Goal: Task Accomplishment & Management: Complete application form

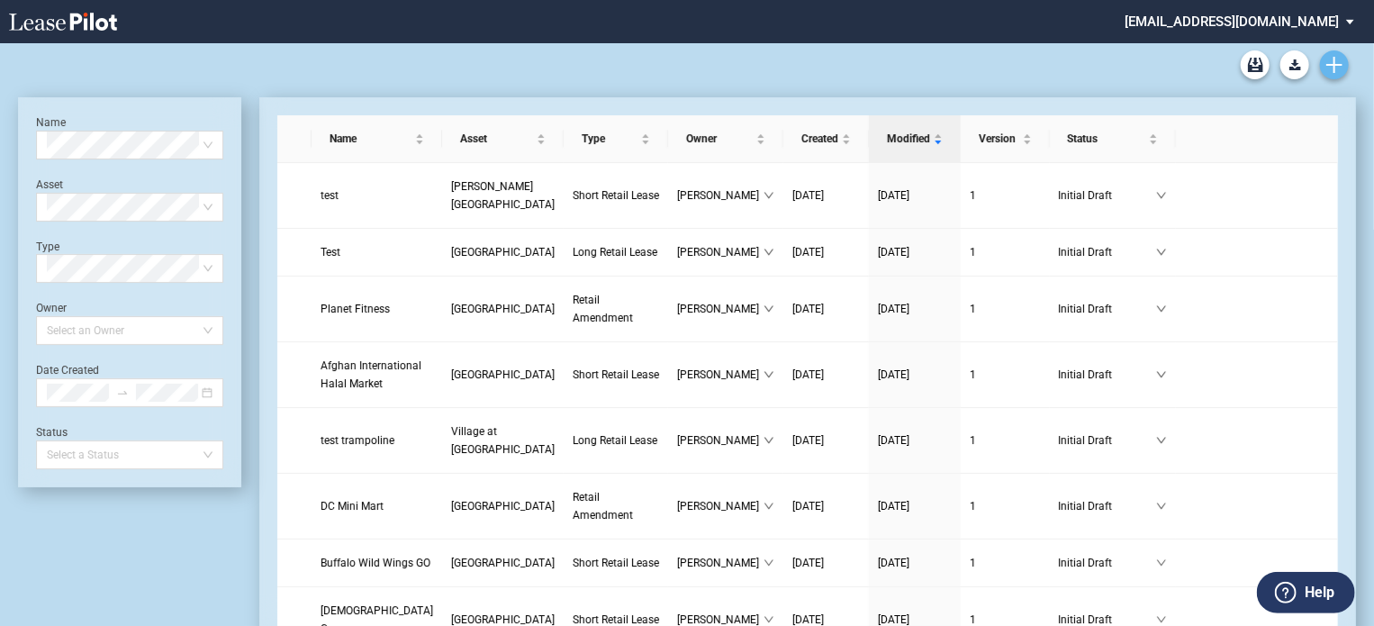
click at [1339, 67] on icon "Create new document" at bounding box center [1334, 65] width 16 height 16
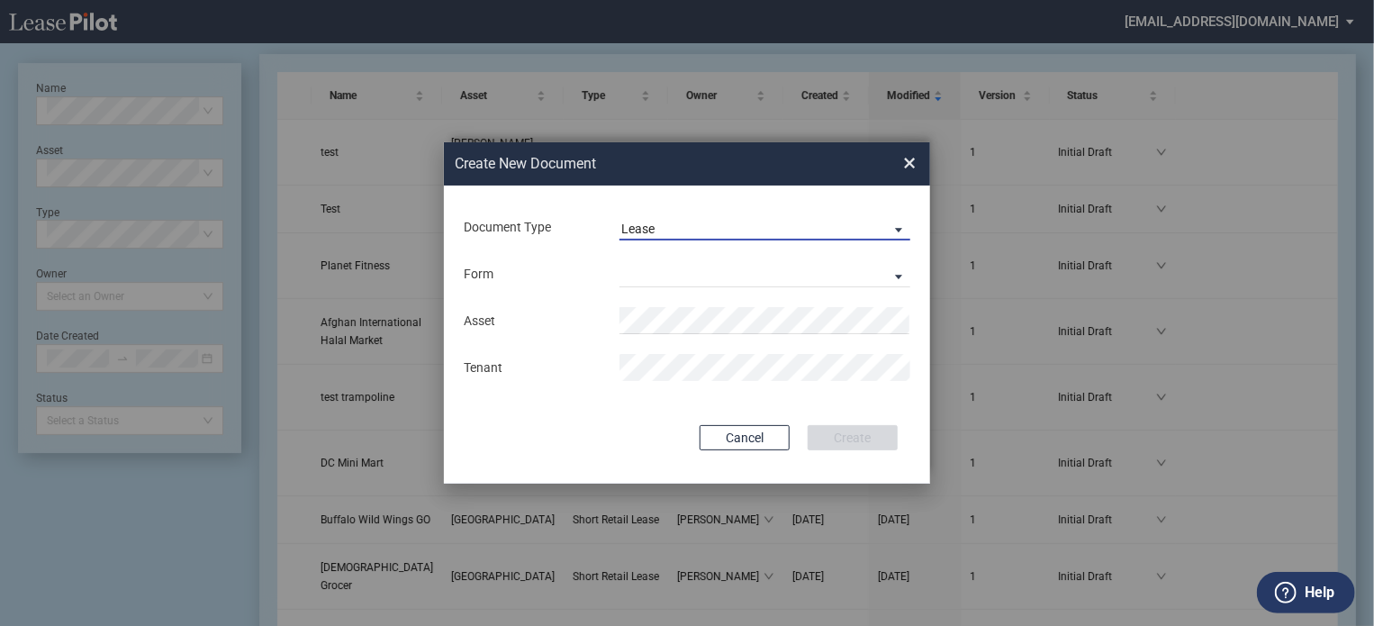
click at [786, 232] on span "Lease" at bounding box center [750, 230] width 258 height 18
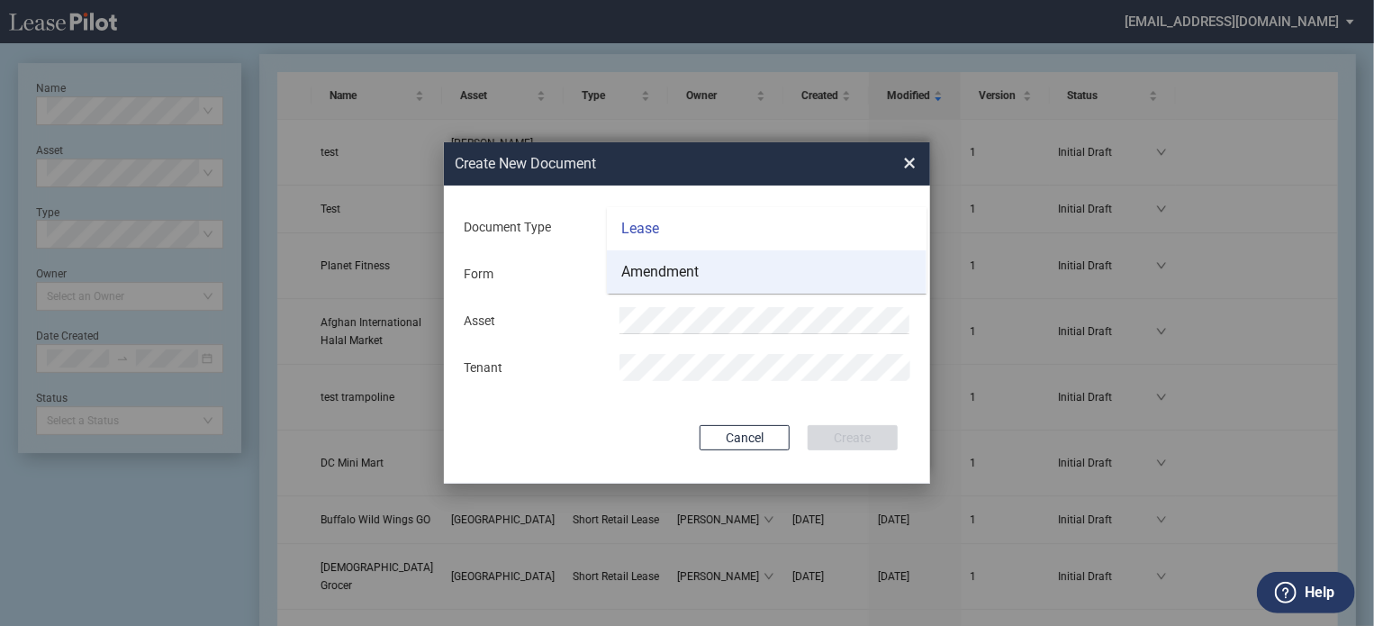
click at [775, 273] on md-option "Amendment" at bounding box center [767, 271] width 320 height 43
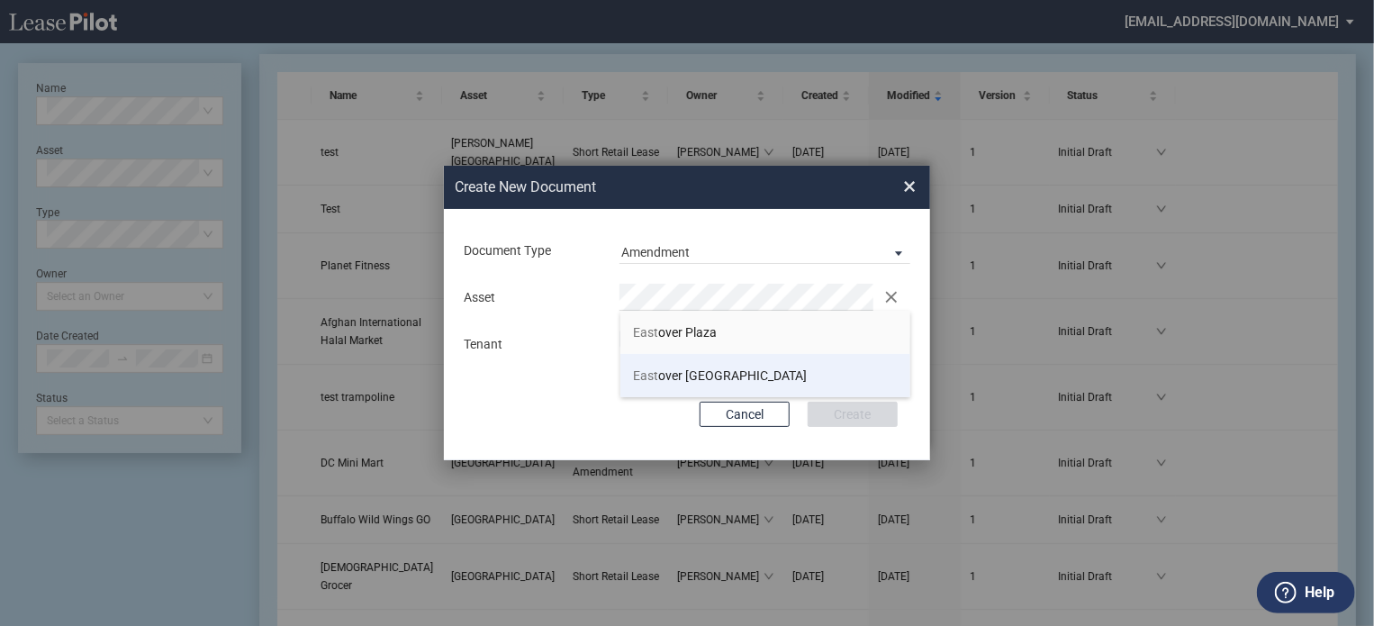
click at [761, 374] on span "East over Shopping Center" at bounding box center [721, 375] width 174 height 14
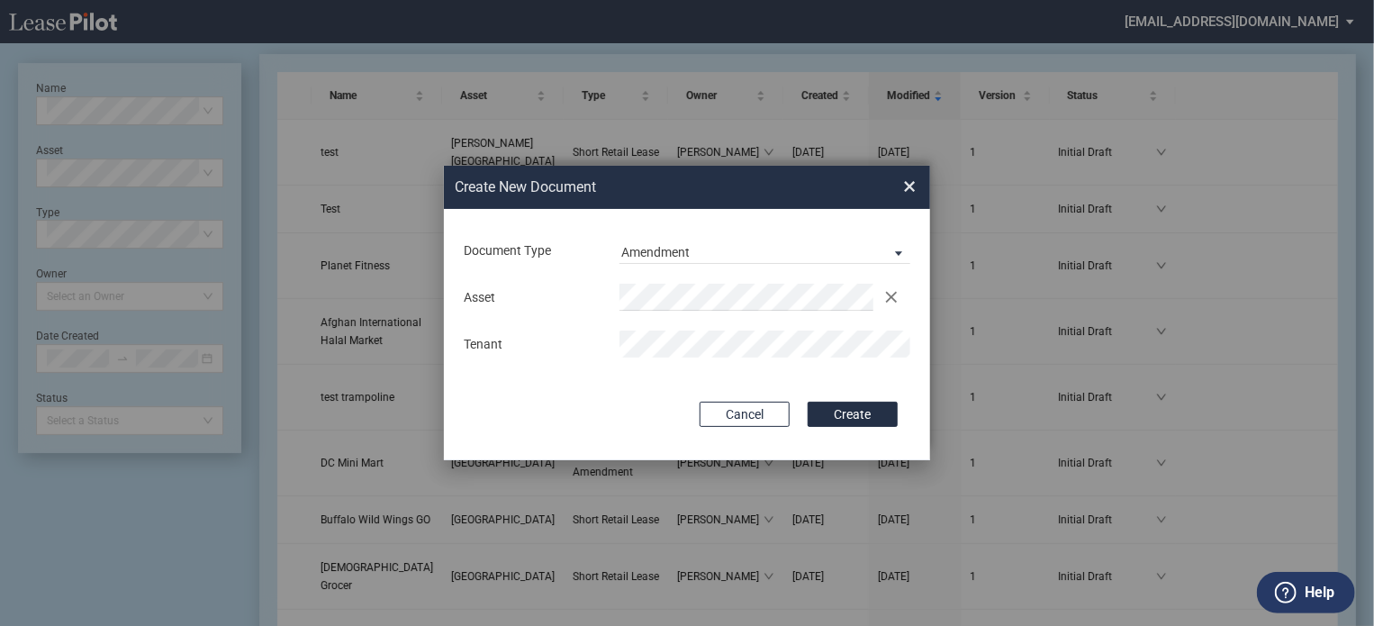
click at [889, 401] on div "Document Type Amendment Deal Type Retail Deal Type Retail Form Retail Amendment…" at bounding box center [687, 334] width 486 height 251
click at [879, 413] on button "Create" at bounding box center [852, 413] width 90 height 25
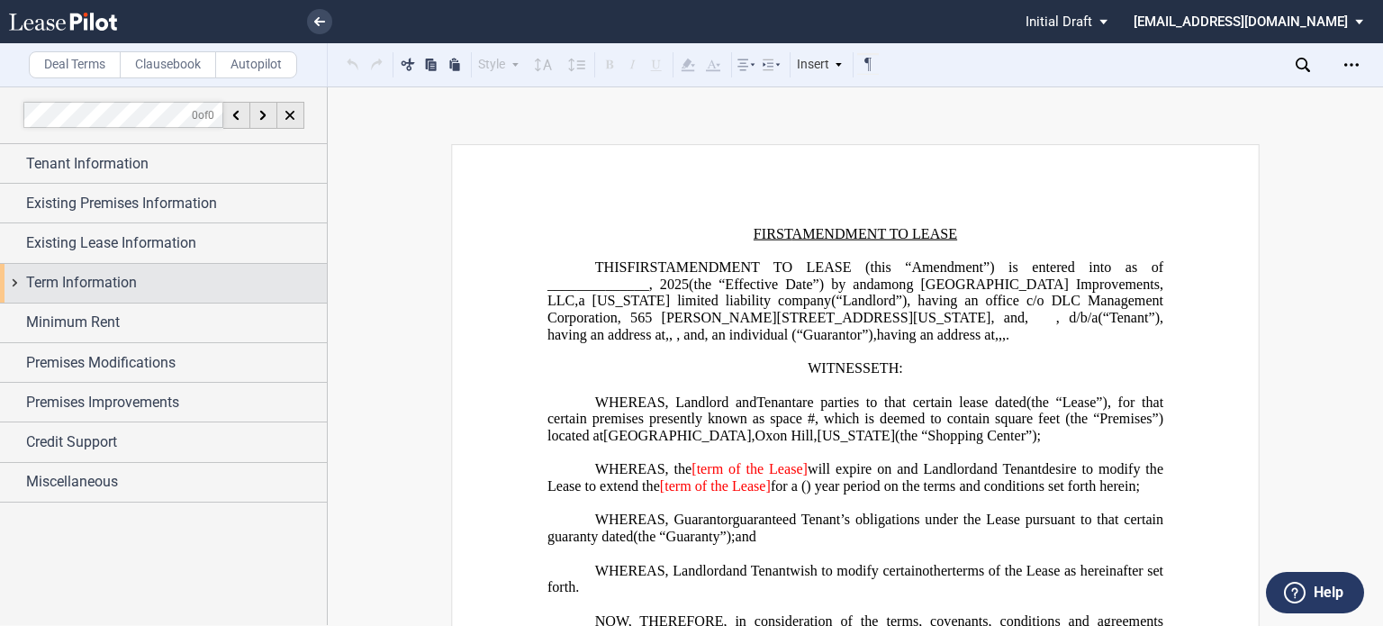
click at [156, 288] on div "Term Information" at bounding box center [176, 283] width 301 height 22
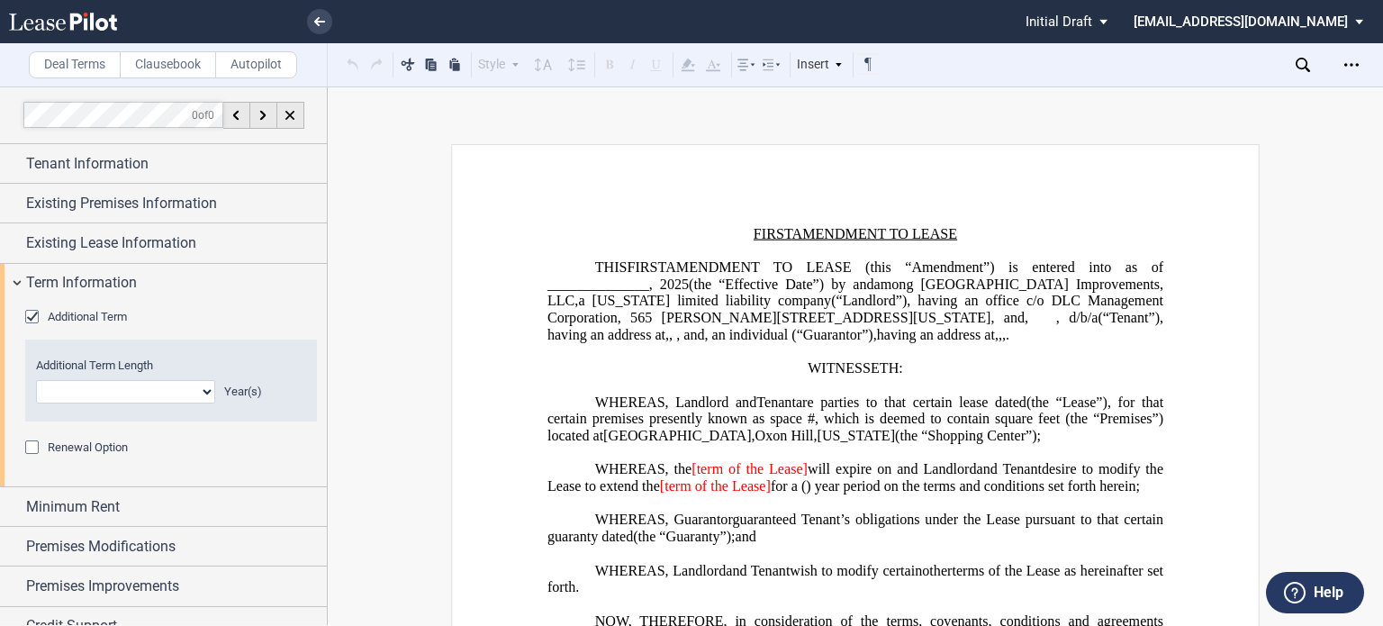
click at [108, 313] on span "Additional Term" at bounding box center [87, 317] width 79 height 14
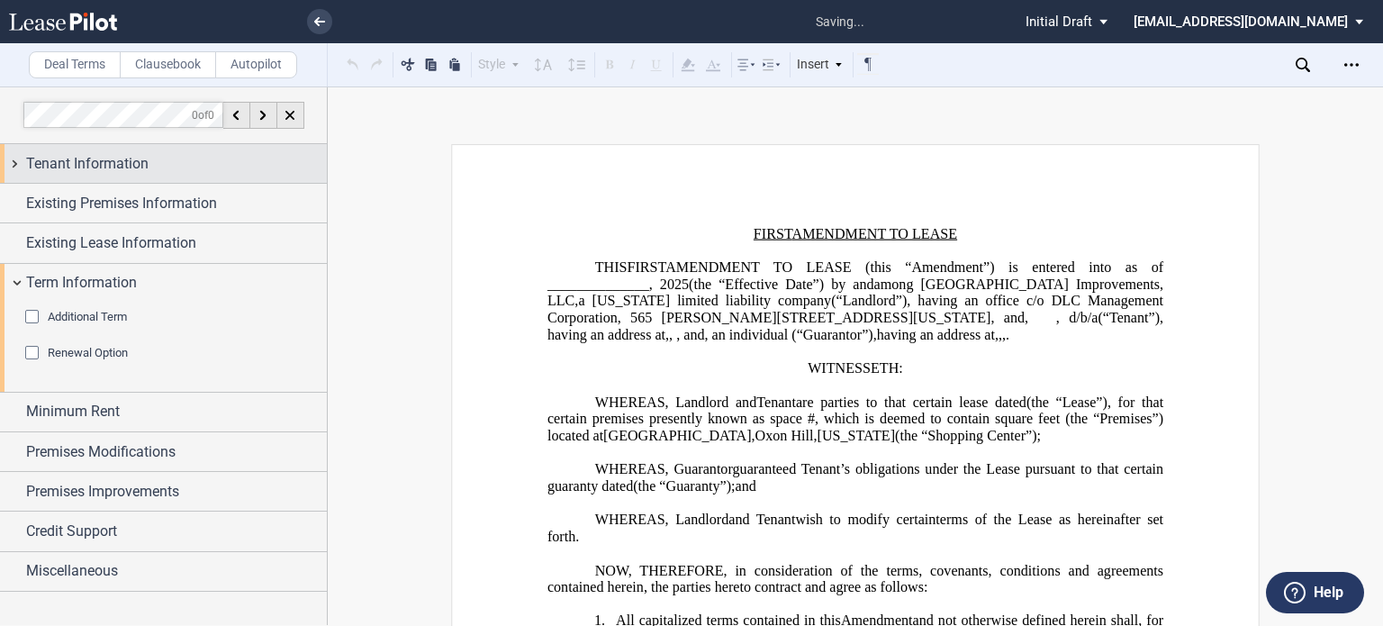
click at [178, 167] on div "Tenant Information" at bounding box center [176, 164] width 301 height 22
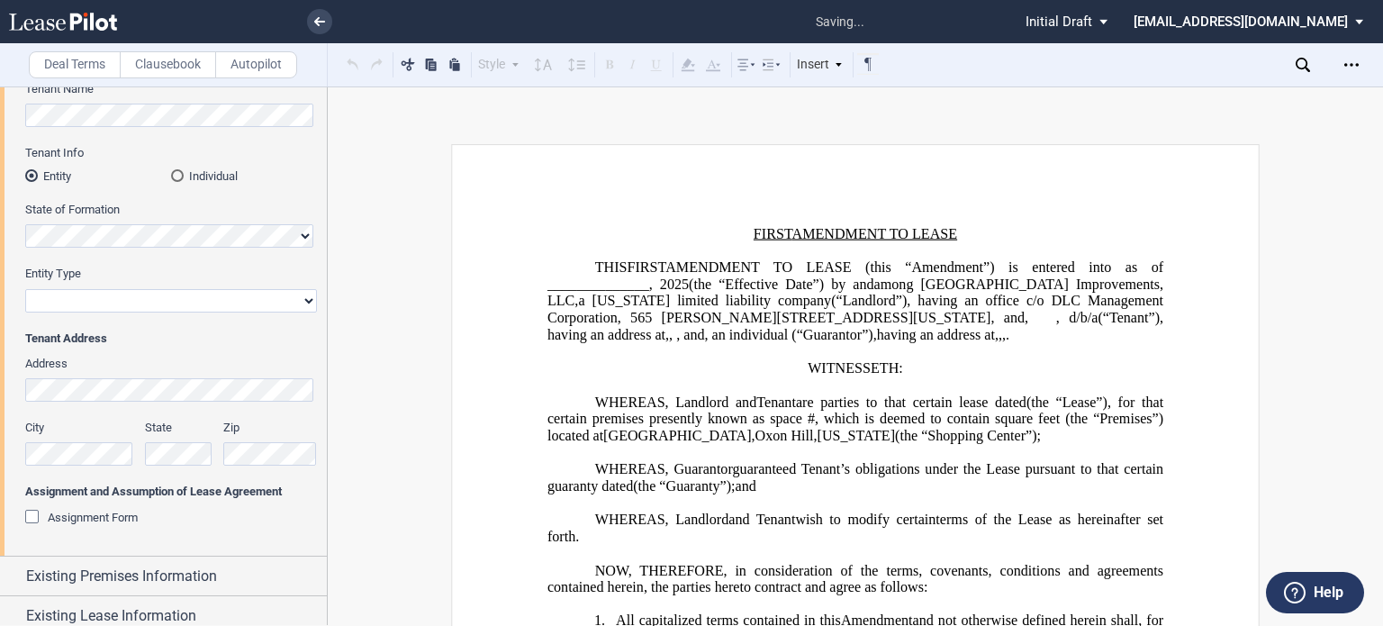
scroll to position [204, 0]
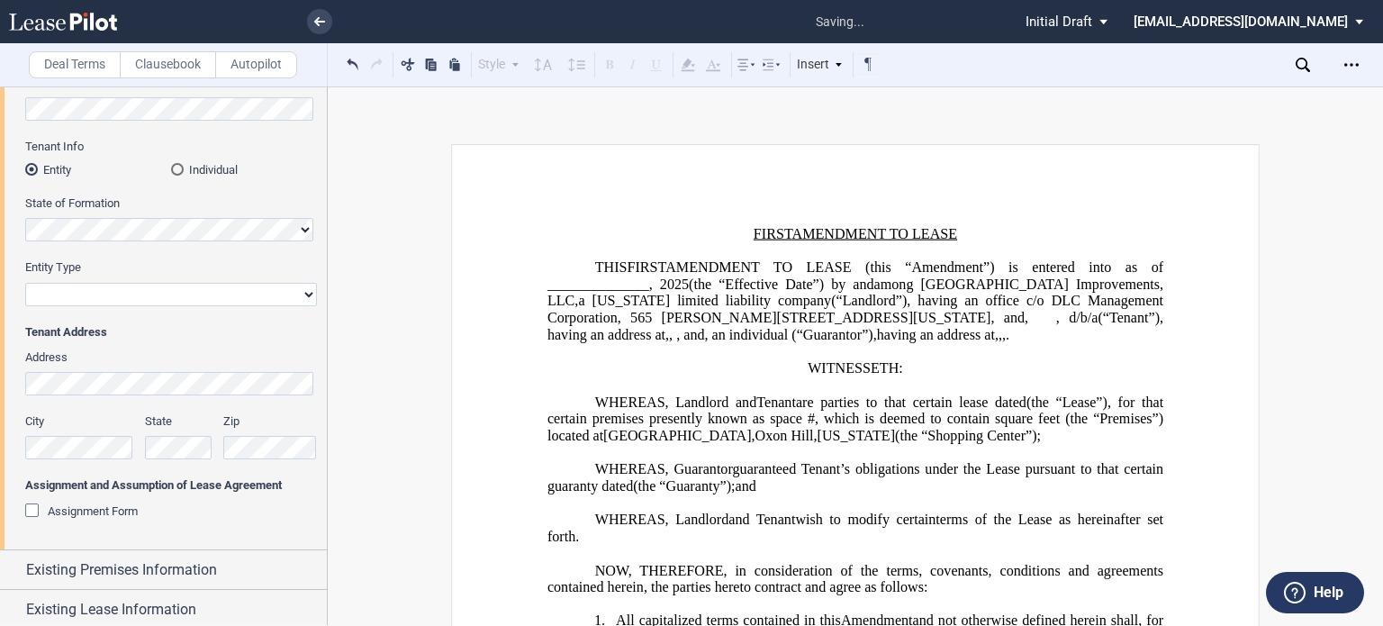
click at [66, 510] on span "Assignment Form" at bounding box center [93, 511] width 90 height 14
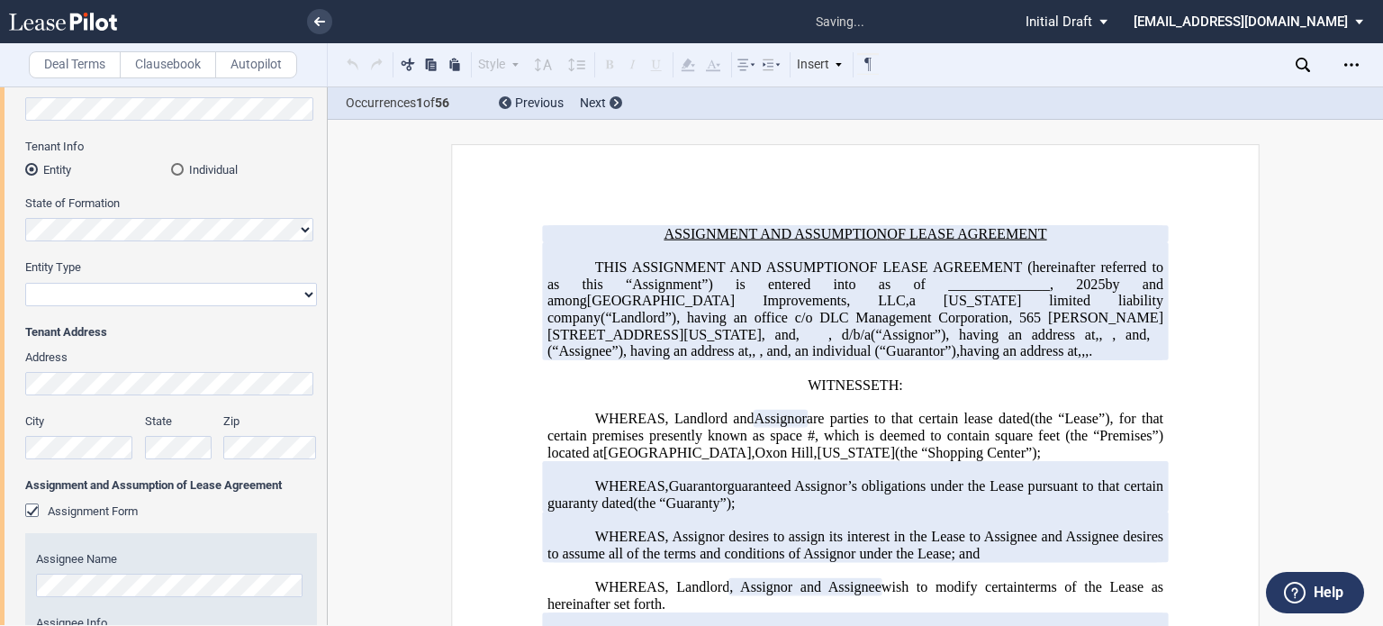
scroll to position [0, 0]
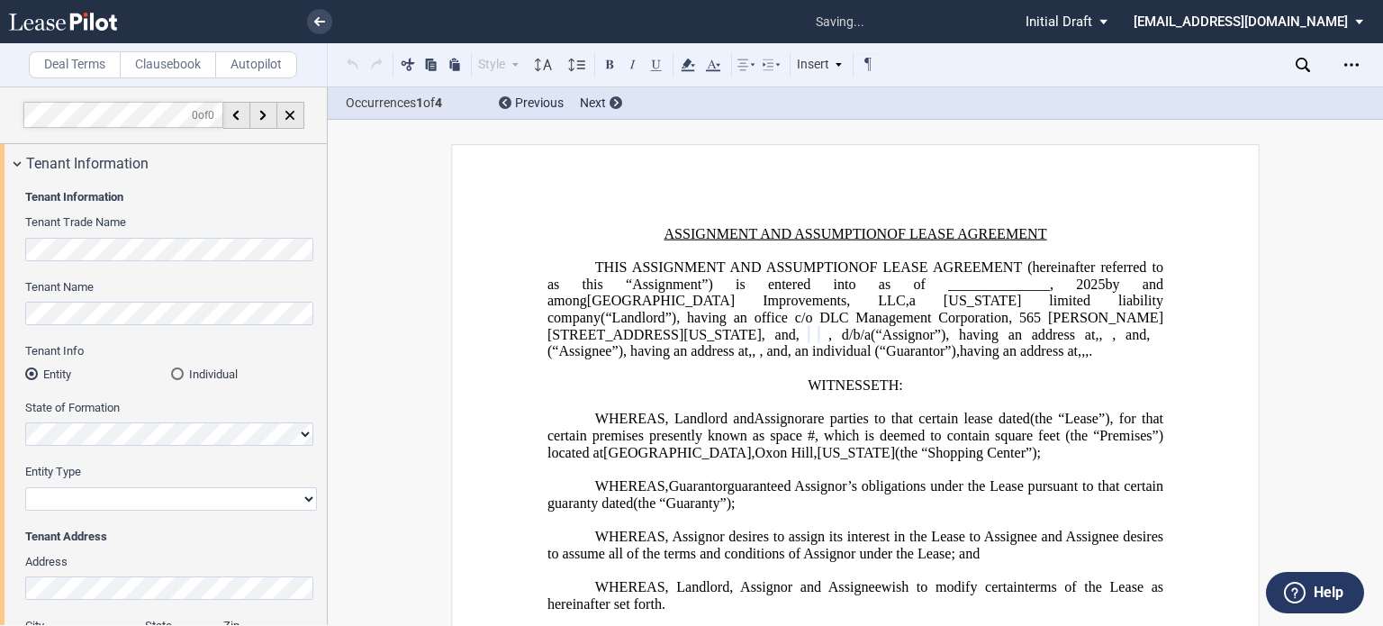
click at [132, 491] on select "Corporation Limited Liability Company General Partnership Limited Partnership O…" at bounding box center [171, 498] width 292 height 23
select select "limited liability company"
click at [25, 487] on select "Corporation Limited Liability Company General Partnership Limited Partnership O…" at bounding box center [171, 498] width 292 height 23
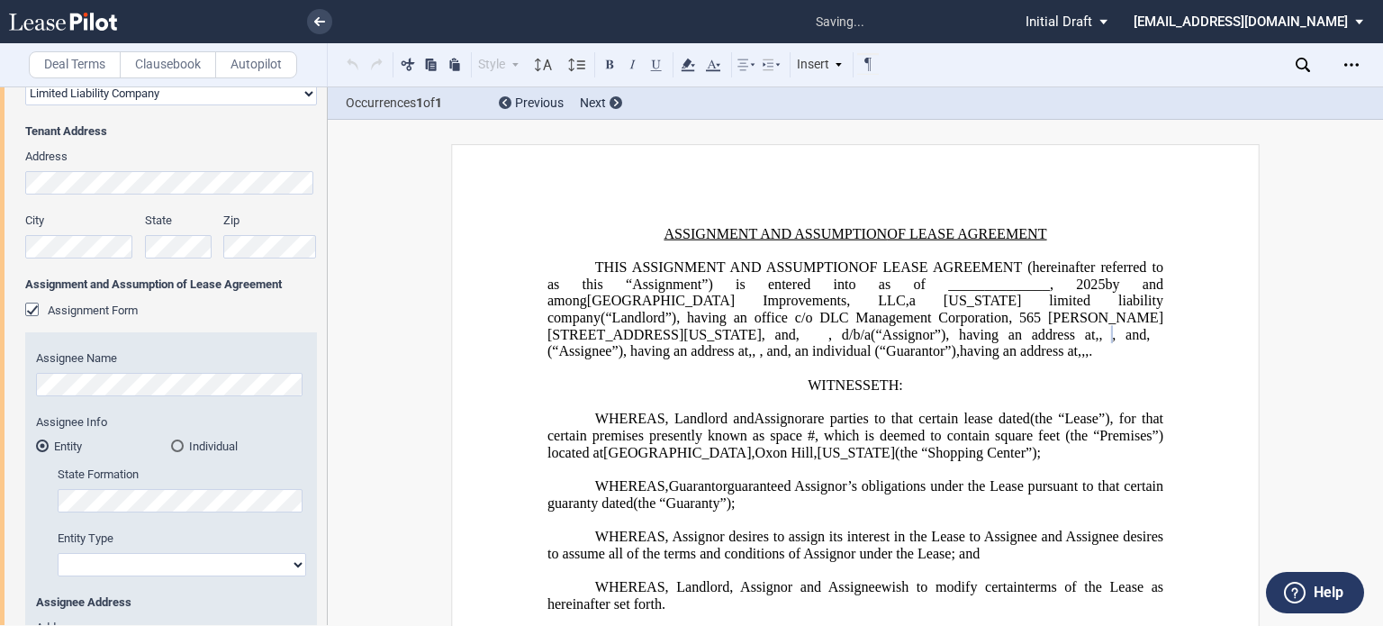
scroll to position [443, 0]
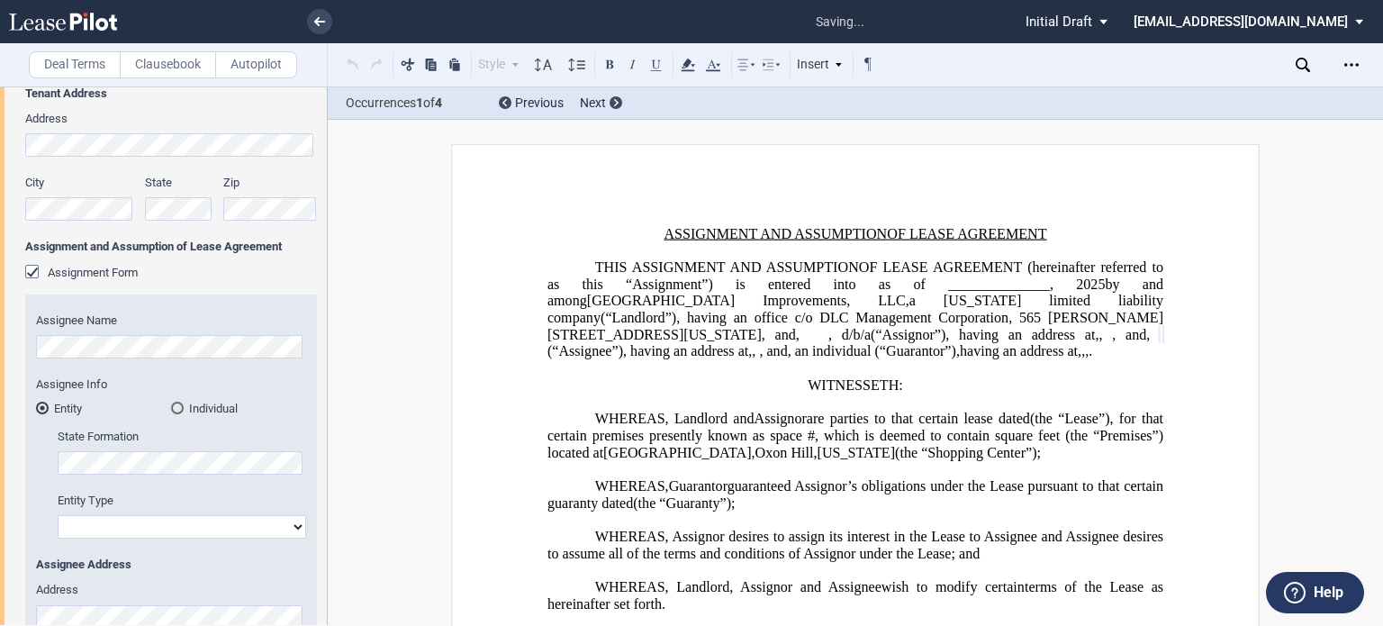
click at [227, 522] on select "Corporation Limited Liability Company General Partnership Limited Partnership O…" at bounding box center [182, 526] width 248 height 23
select select "corporation"
click at [58, 515] on select "Corporation Limited Liability Company General Partnership Limited Partnership O…" at bounding box center [182, 526] width 248 height 23
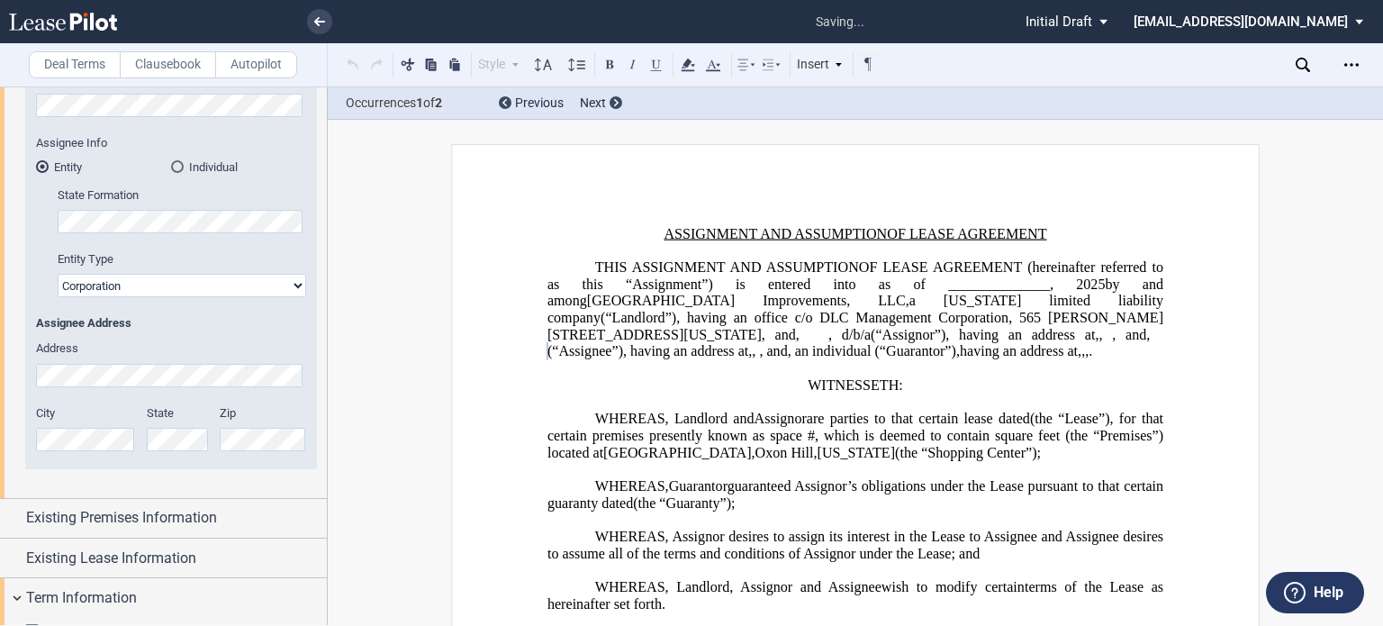
scroll to position [684, 0]
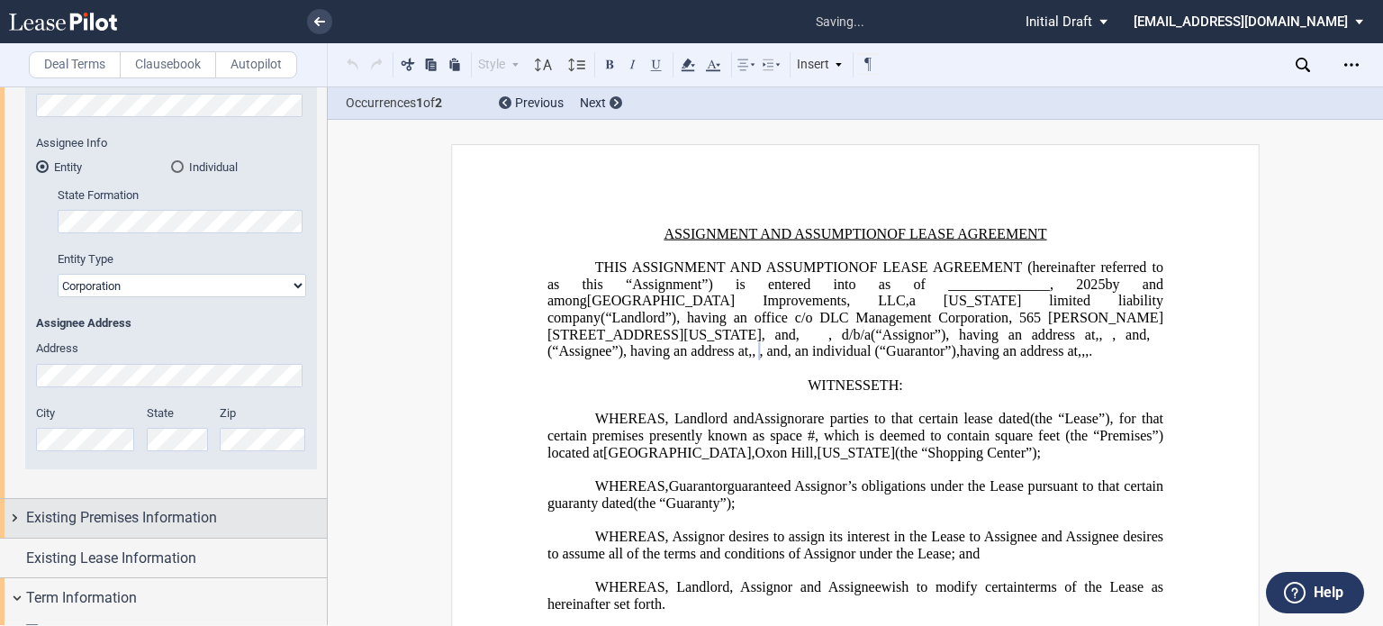
click at [168, 517] on span "Existing Premises Information" at bounding box center [121, 518] width 191 height 22
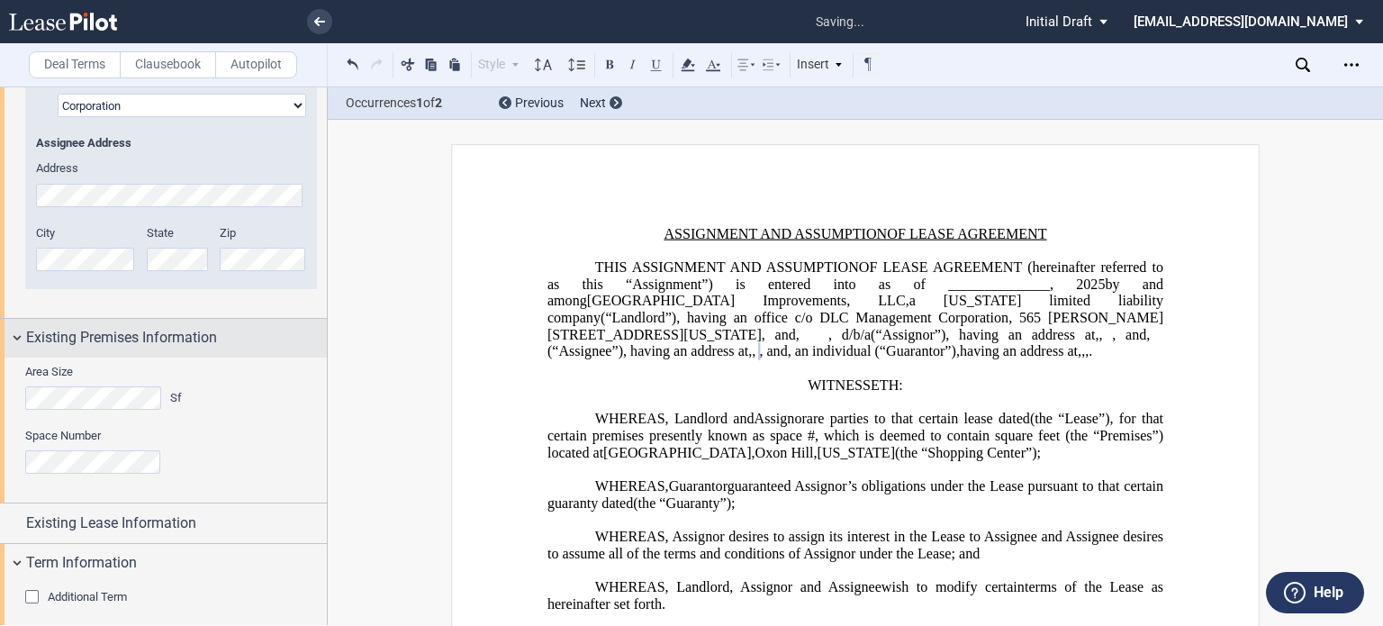
scroll to position [939, 0]
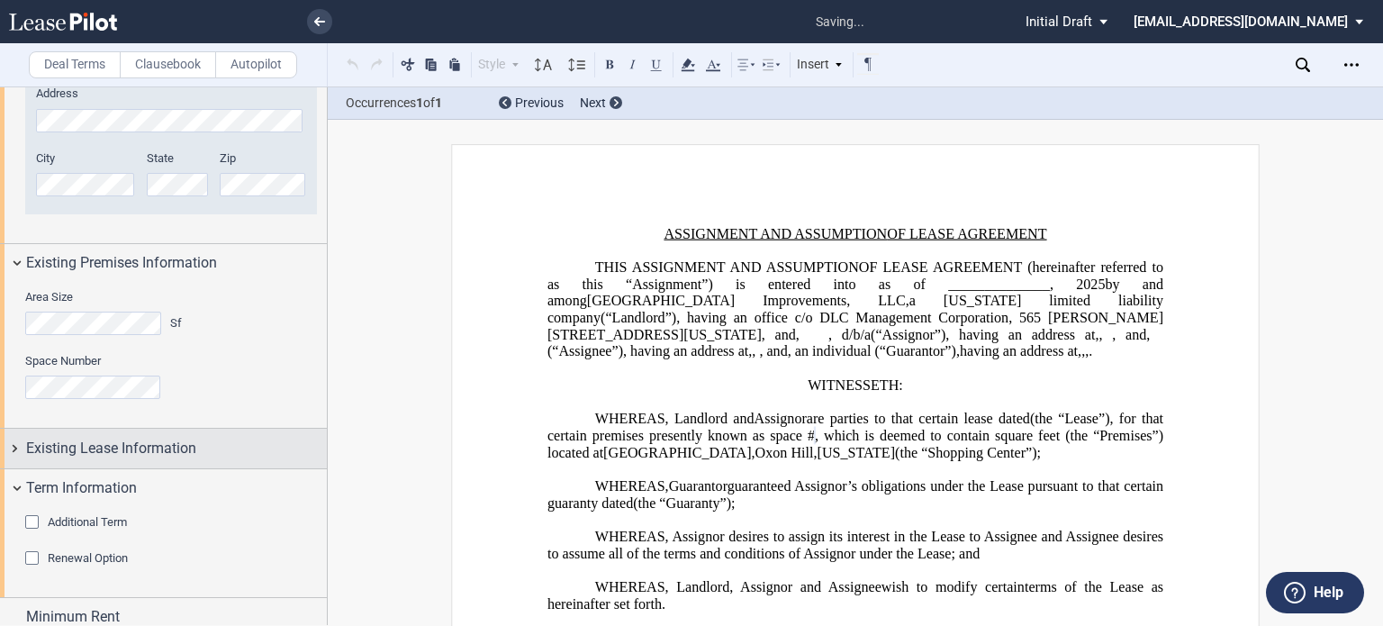
click at [146, 435] on div "Existing Lease Information" at bounding box center [163, 447] width 327 height 39
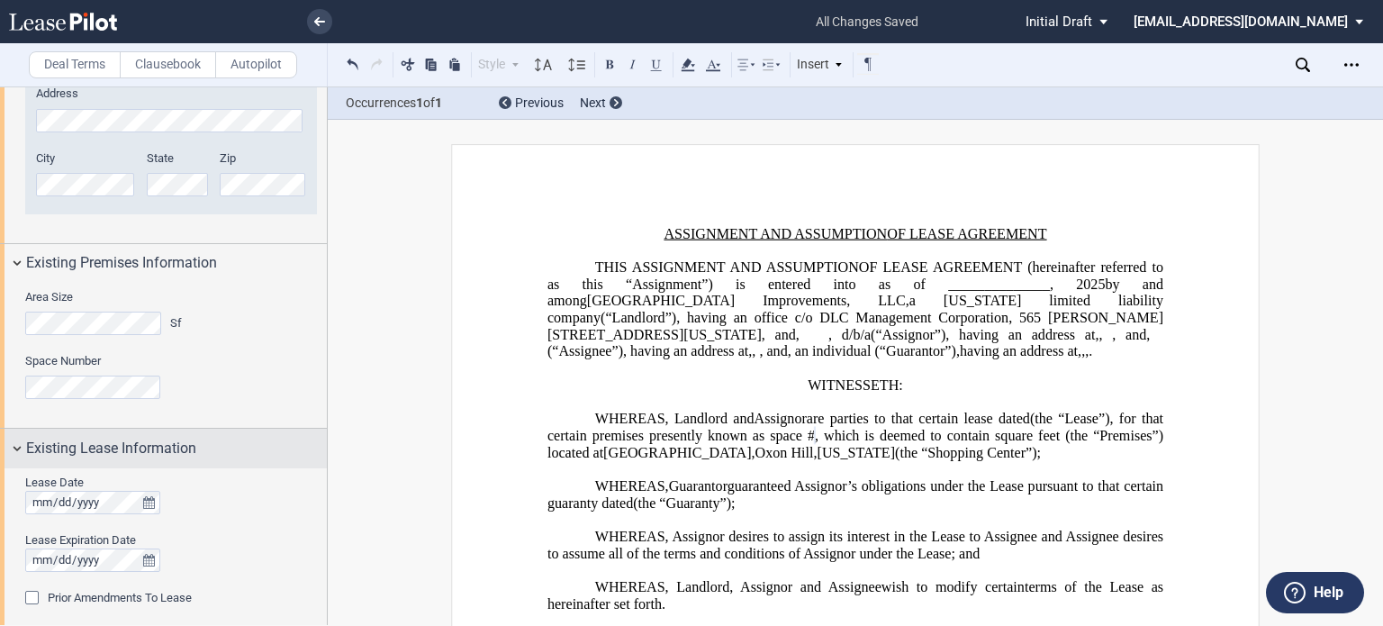
scroll to position [1025, 0]
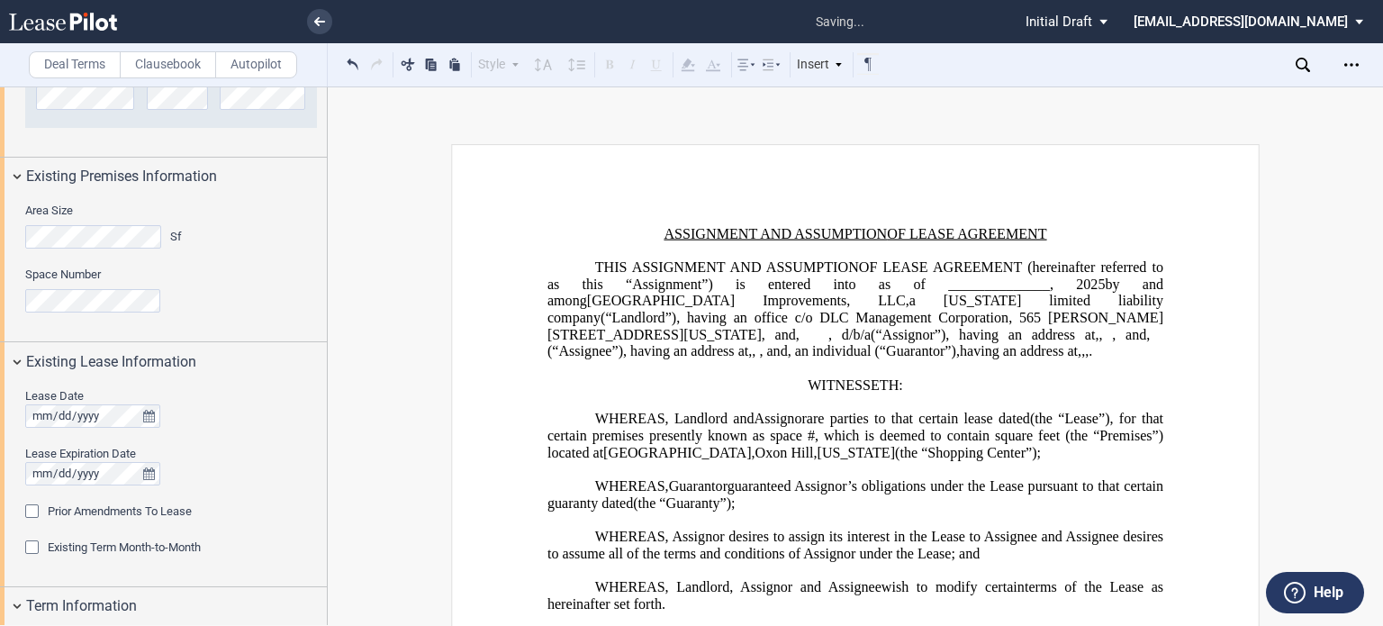
click at [110, 518] on span "Prior Amendments To Lease" at bounding box center [120, 511] width 144 height 14
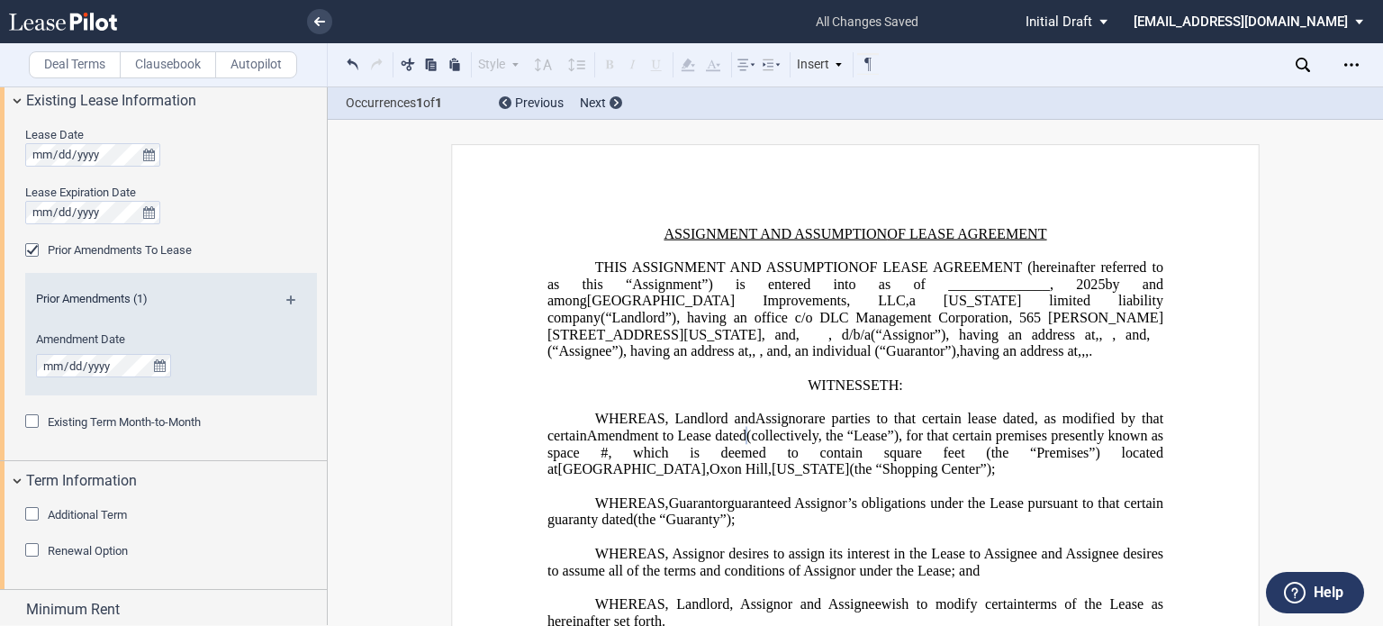
scroll to position [1286, 0]
click at [134, 253] on span "Prior Amendments To Lease" at bounding box center [120, 250] width 144 height 14
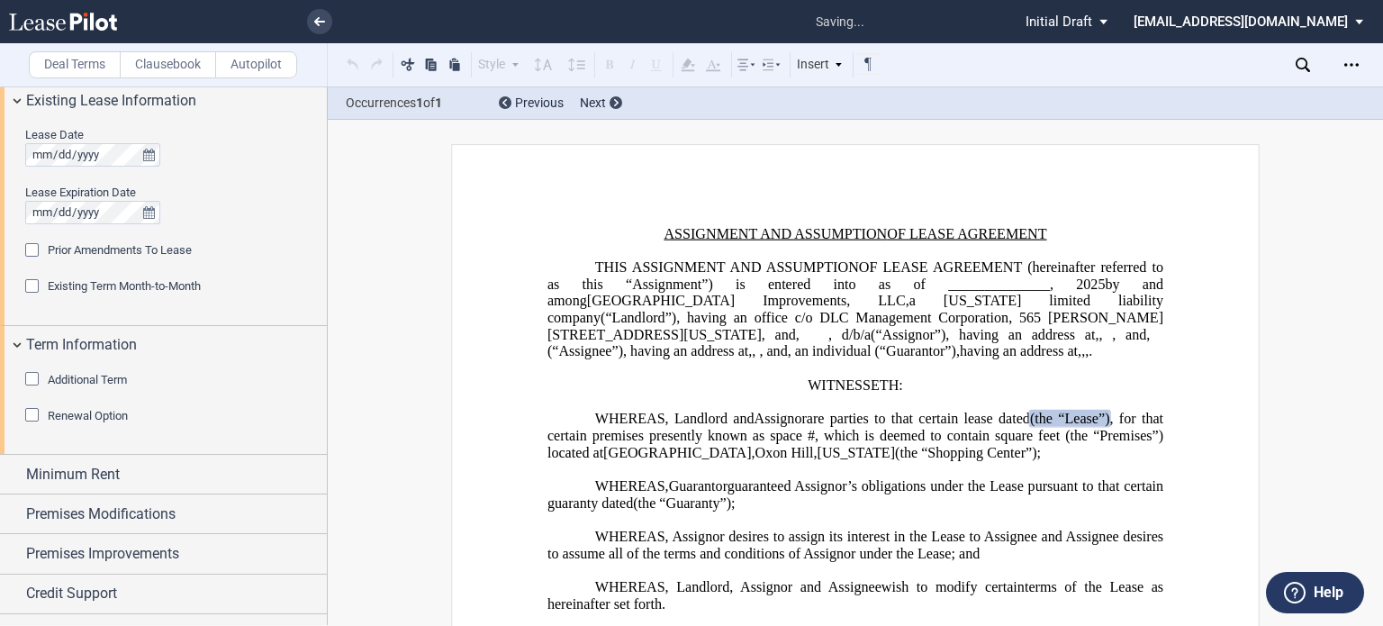
click at [134, 252] on span "Prior Amendments To Lease" at bounding box center [120, 250] width 144 height 14
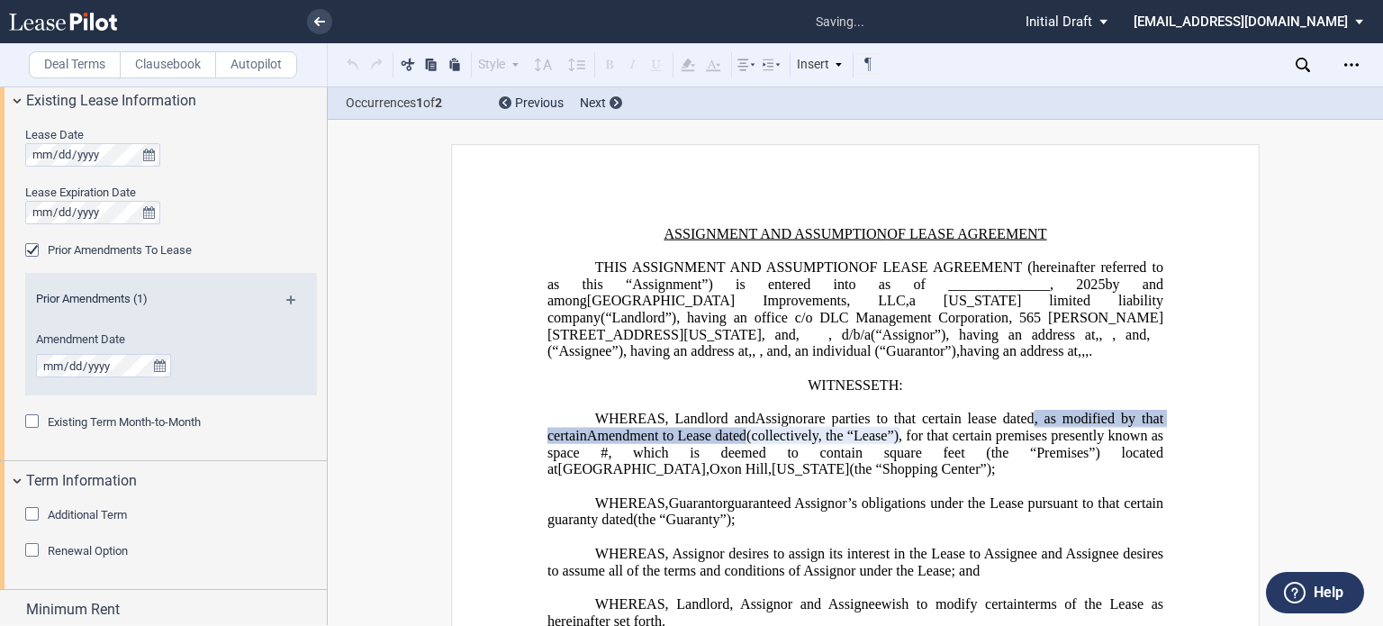
click at [320, 293] on div "Lease Date Lease Expiration Date Prior Amendments To Lease Prior Amendments (1)…" at bounding box center [163, 291] width 327 height 340
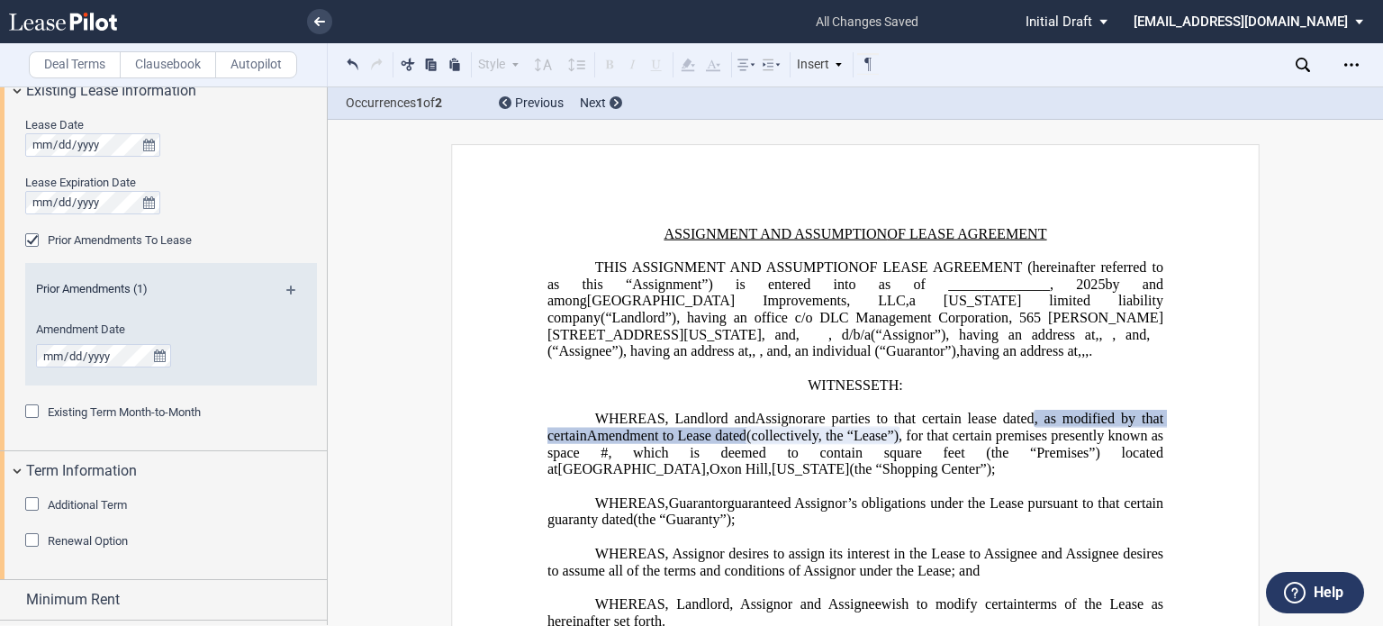
click at [995, 477] on span "(the “Shopping Center”);" at bounding box center [922, 469] width 146 height 16
click at [746, 444] on span "Amendment to Lease dated" at bounding box center [666, 436] width 159 height 16
click at [734, 427] on span "WHEREAS, Landlord and" at bounding box center [675, 418] width 160 height 16
click at [720, 444] on span "Amendment to Lease dated" at bounding box center [666, 436] width 159 height 16
click at [698, 444] on span "Amendment to Lease dated" at bounding box center [666, 436] width 159 height 16
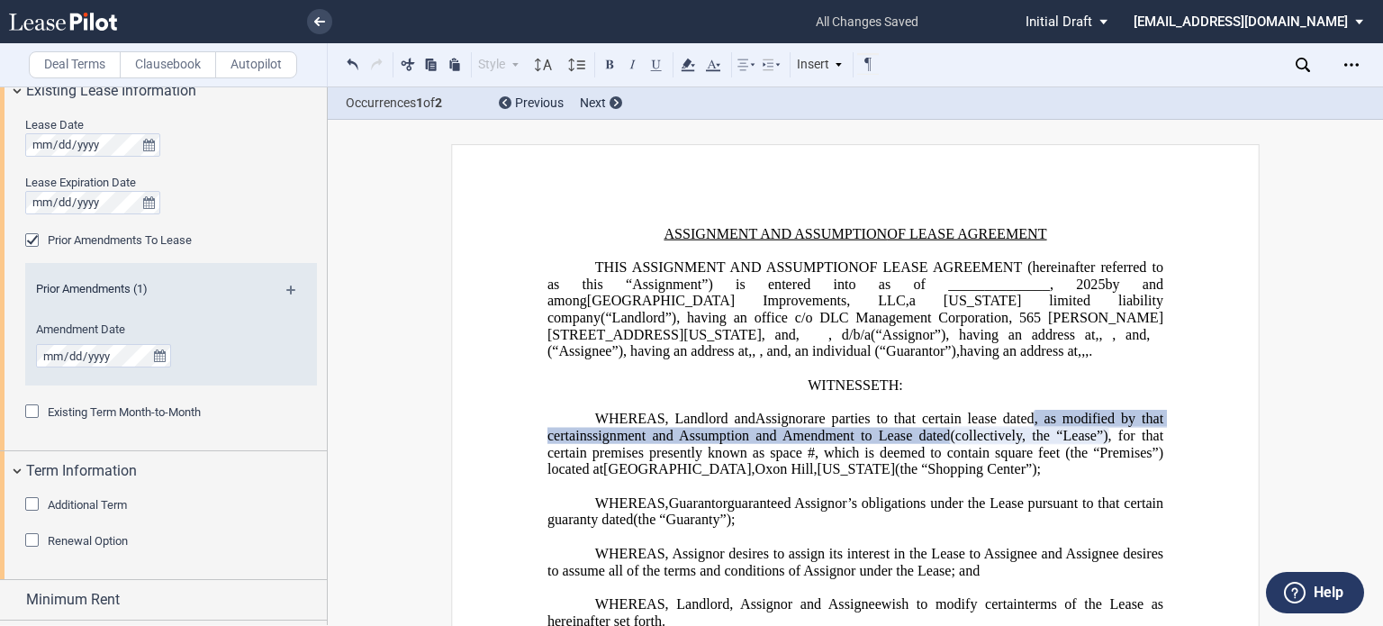
click at [1107, 444] on span "(collectively, the “Lease”)" at bounding box center [1029, 436] width 158 height 16
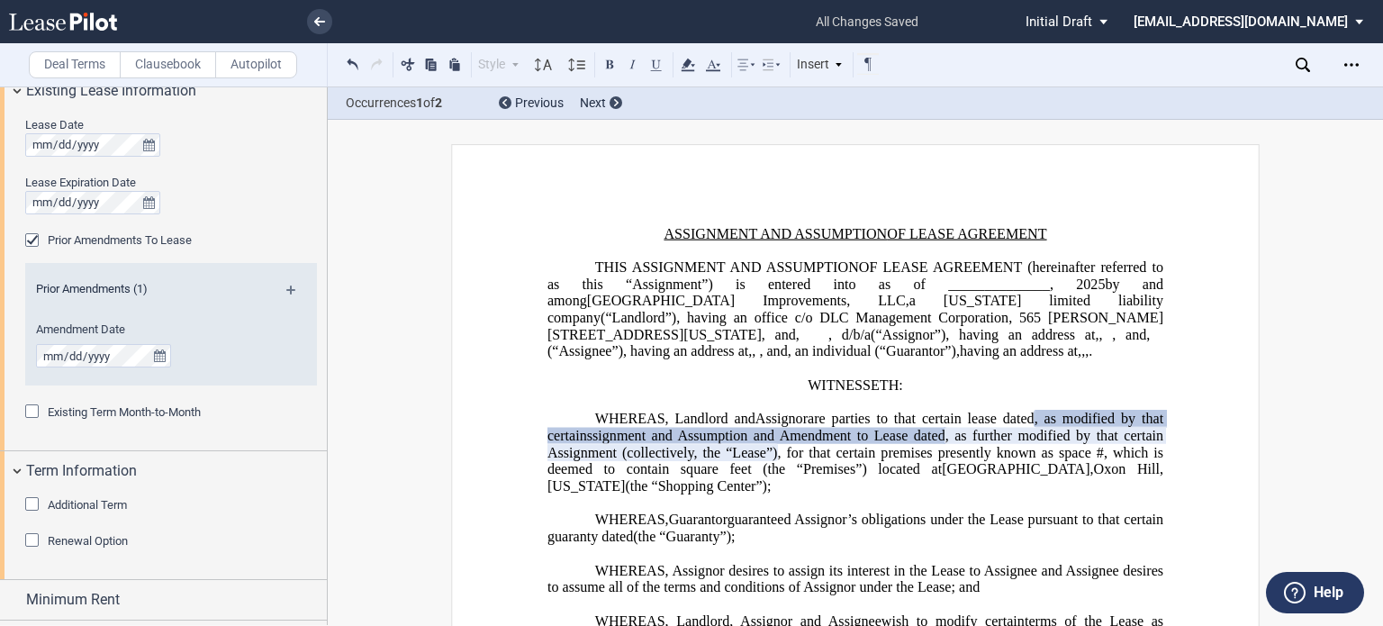
click at [945, 444] on span "ssignment and Assumption and Amendment to Lease dated" at bounding box center [766, 436] width 358 height 16
click at [945, 444] on span "ssignment and Assumption and Amendment of Lease dated" at bounding box center [766, 436] width 358 height 16
click at [946, 460] on span ", as further modified by that certain Assignment (collectively, the “Lease”)" at bounding box center [856, 444] width 619 height 32
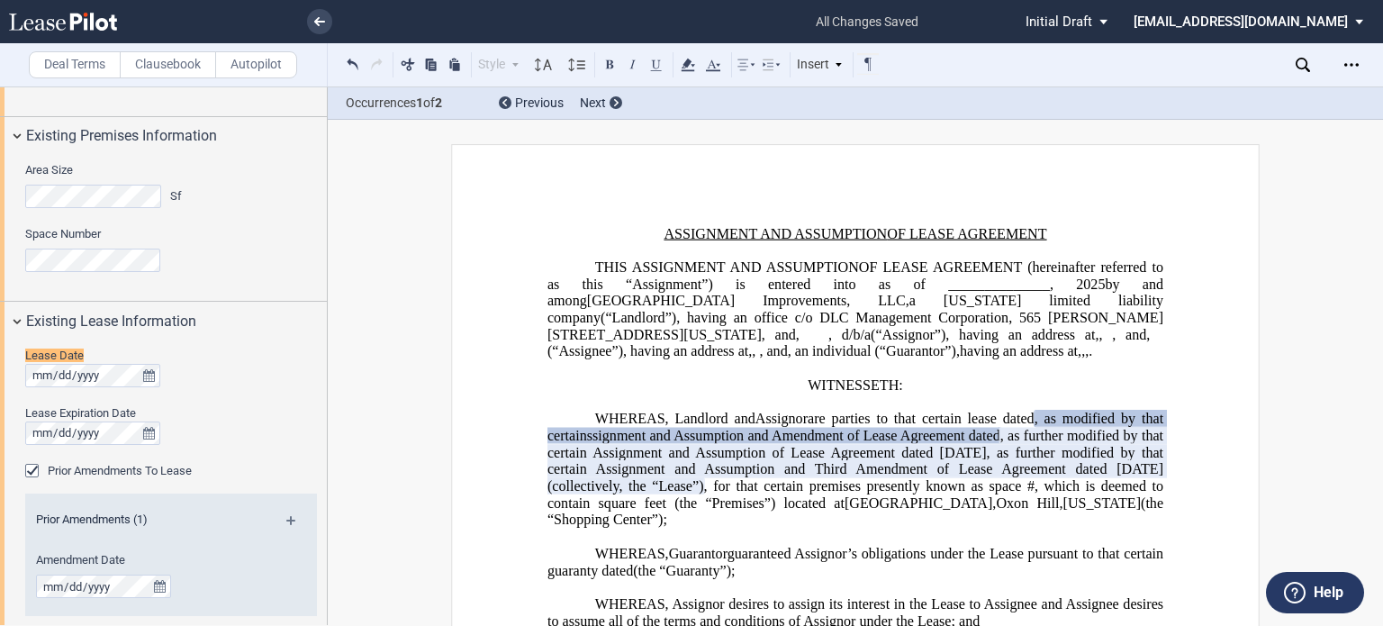
scroll to position [1064, 0]
click at [1140, 443] on span ", as modified by that certain" at bounding box center [856, 426] width 619 height 32
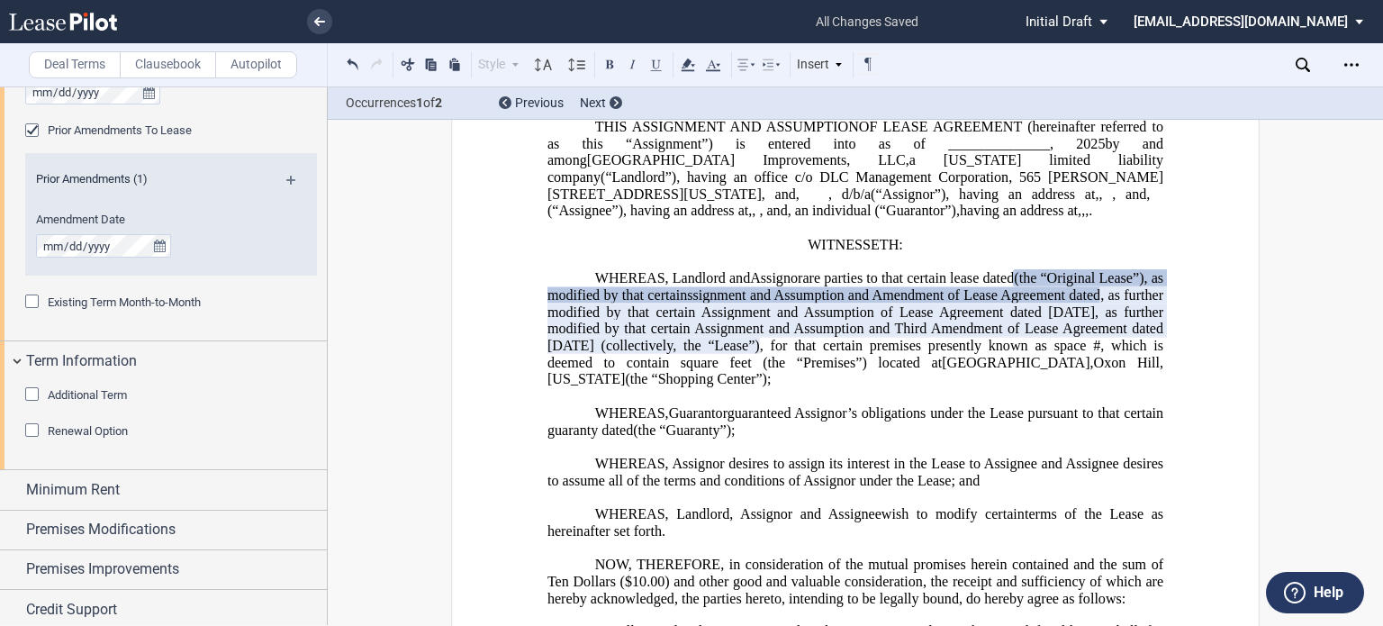
scroll to position [1448, 0]
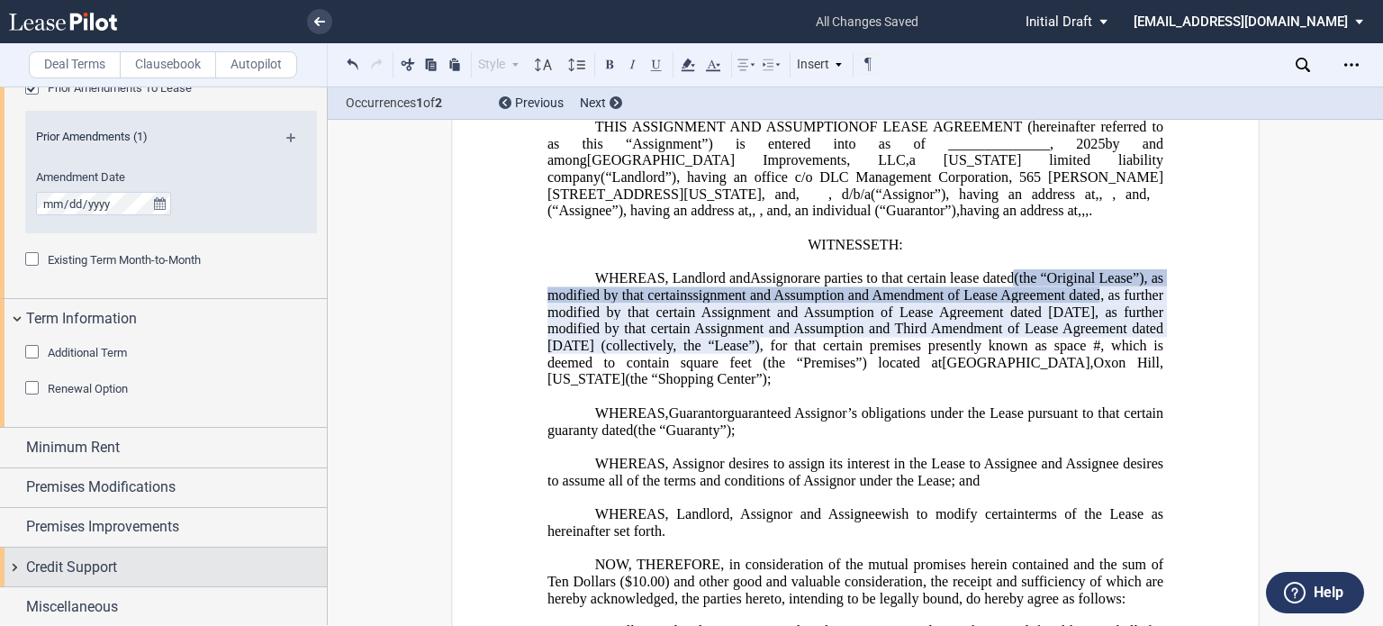
click at [129, 556] on div "Credit Support" at bounding box center [176, 567] width 301 height 22
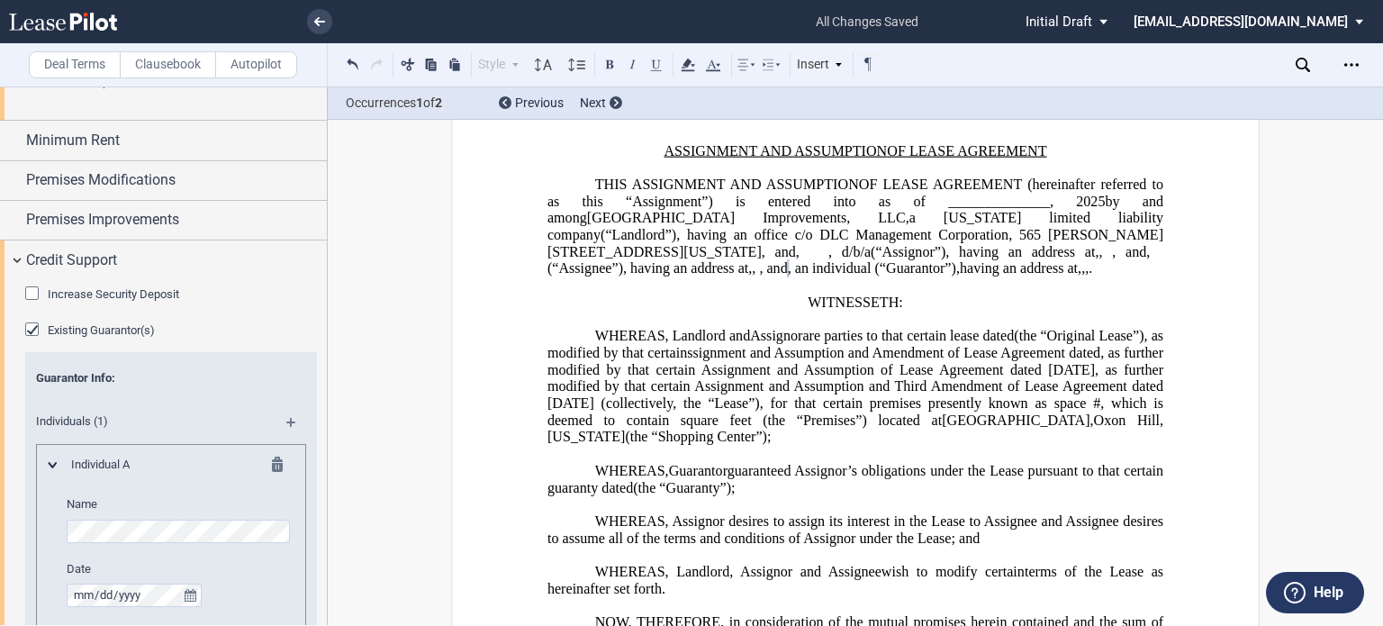
scroll to position [1755, 0]
click at [299, 367] on div "Guarantor Info : Individuals (1) Individual A Name Date Release Date Address Ci…" at bounding box center [171, 581] width 292 height 459
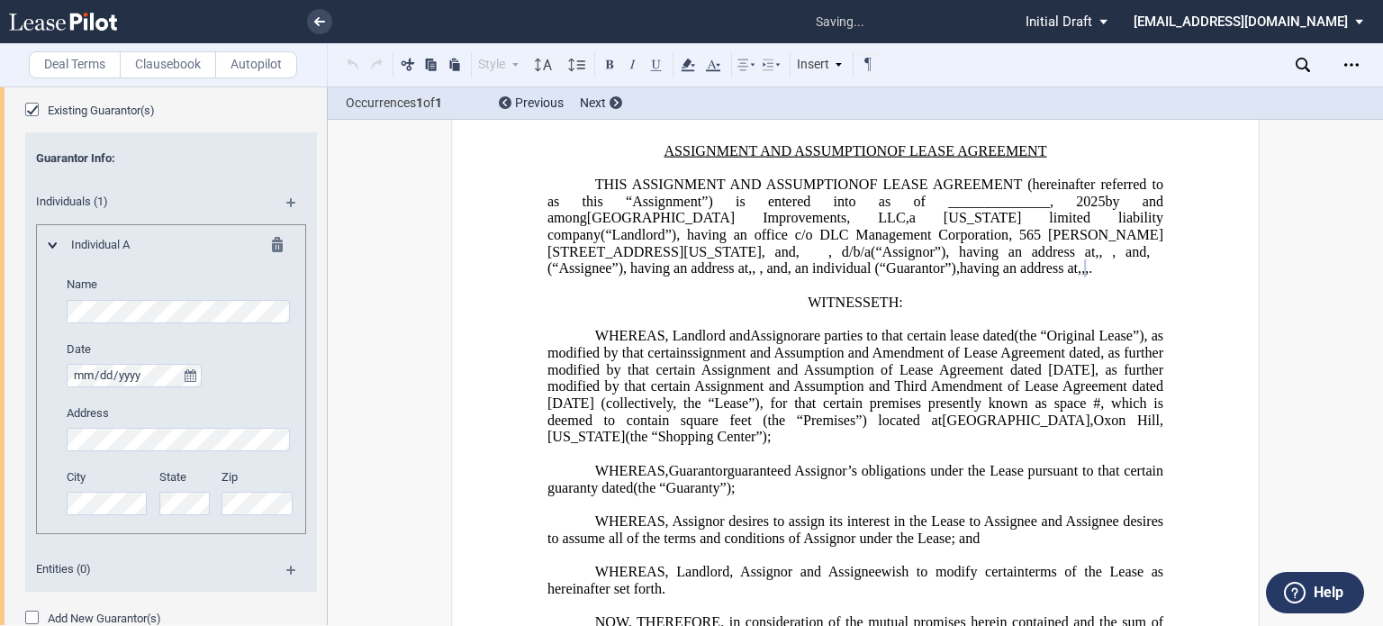
scroll to position [0, 0]
click at [874, 276] on span "(“Guarantor”)," at bounding box center [916, 268] width 85 height 16
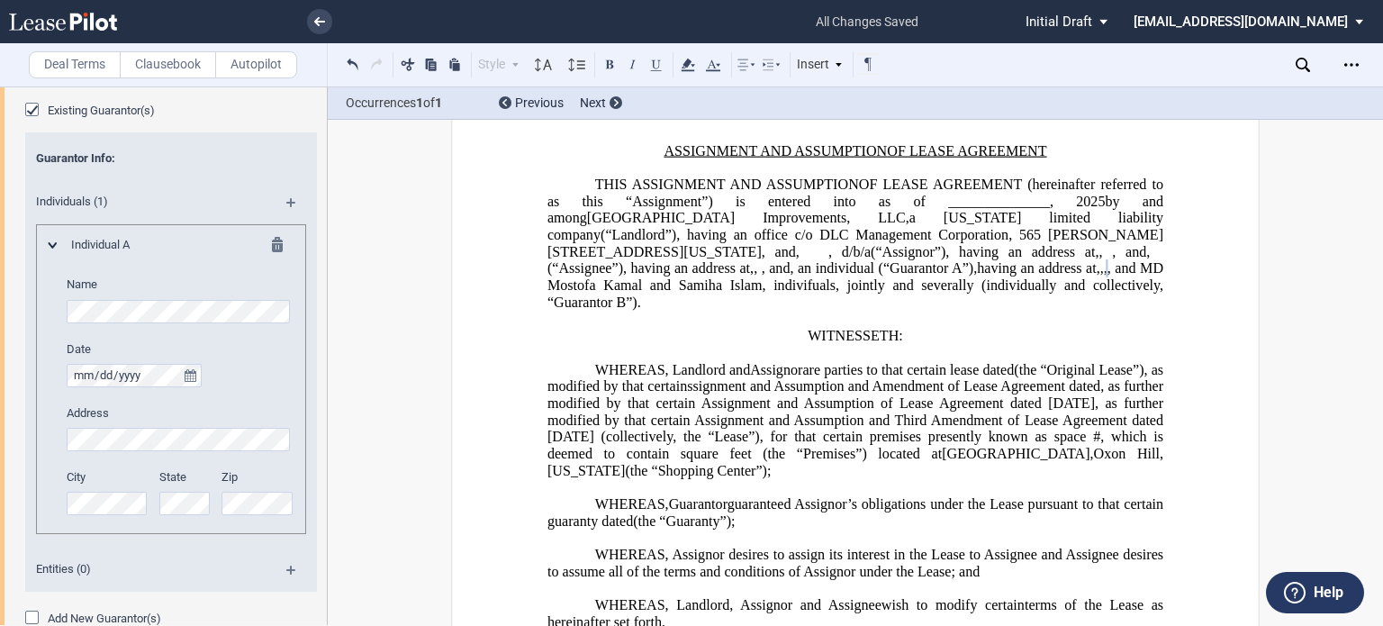
click at [990, 310] on span "﻿ and MD [PERSON_NAME] and [PERSON_NAME][DEMOGRAPHIC_DATA], indivifuals, jointl…" at bounding box center [856, 285] width 619 height 50
click at [1041, 362] on p "﻿" at bounding box center [855, 353] width 616 height 17
click at [988, 310] on span "﻿ and MD [PERSON_NAME] and [PERSON_NAME][DEMOGRAPHIC_DATA], indivifuals, jointl…" at bounding box center [856, 285] width 619 height 50
click at [1003, 310] on span "﻿ and MD [PERSON_NAME] and [PERSON_NAME][DEMOGRAPHIC_DATA], i﻿ndividuals, joint…" at bounding box center [856, 285] width 619 height 50
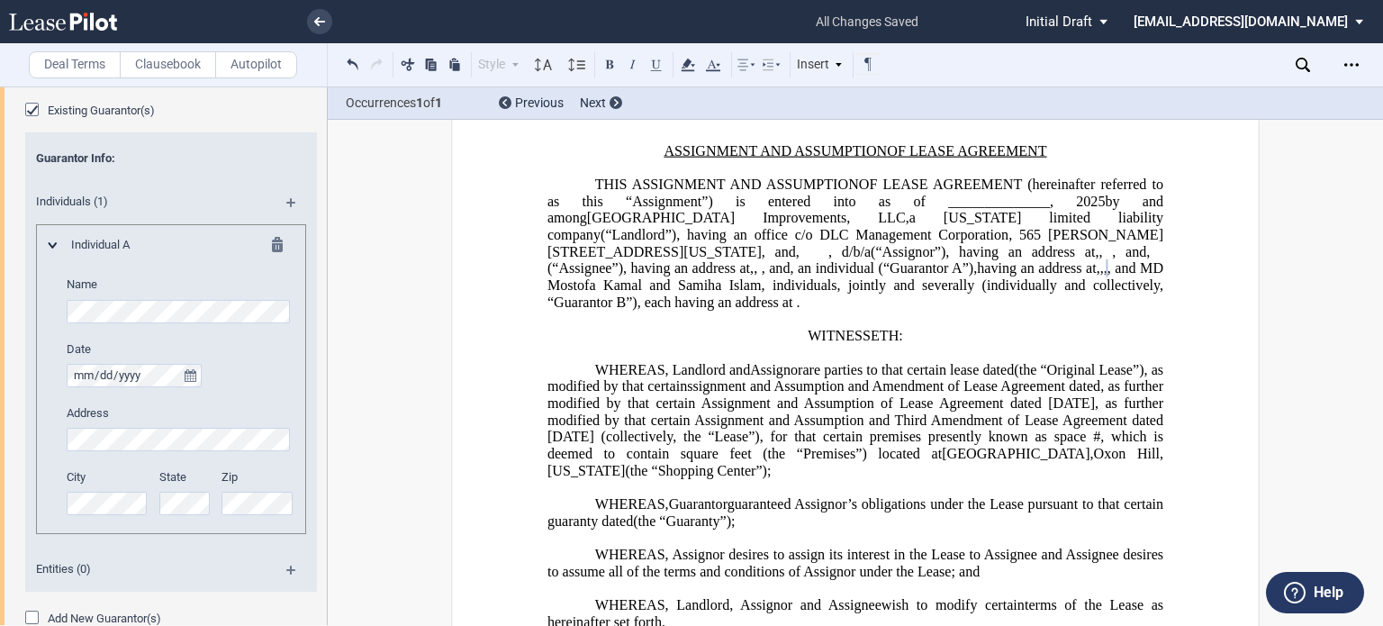
drag, startPoint x: 1003, startPoint y: 312, endPoint x: 965, endPoint y: 333, distance: 43.1
click at [938, 310] on span "﻿ and MD [PERSON_NAME] and [PERSON_NAME][DEMOGRAPHIC_DATA], i﻿ndividuals, joint…" at bounding box center [856, 285] width 619 height 50
click at [968, 310] on span "﻿ and MD [PERSON_NAME] and [PERSON_NAME][DEMOGRAPHIC_DATA], i﻿ndividuals, joint…" at bounding box center [856, 285] width 619 height 50
click at [905, 310] on span "﻿ and MD [PERSON_NAME] and [PERSON_NAME][DEMOGRAPHIC_DATA], i﻿ndividuals, joint…" at bounding box center [856, 285] width 619 height 50
click at [895, 310] on span "﻿ and MD [PERSON_NAME] and [PERSON_NAME][DEMOGRAPHIC_DATA], i﻿ndividuals, joint…" at bounding box center [856, 285] width 619 height 50
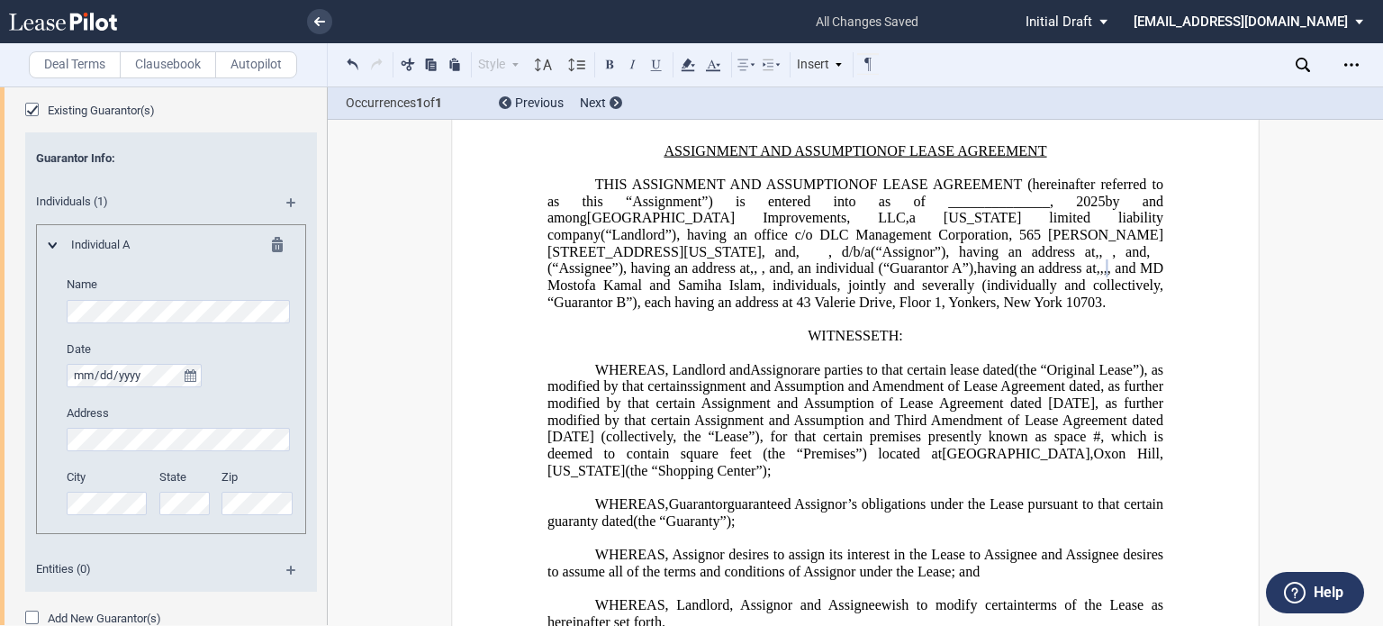
drag, startPoint x: 895, startPoint y: 337, endPoint x: 1021, endPoint y: 354, distance: 127.2
click at [1021, 311] on p "THIS ASSIGNMENT AND ASSUMPTION AND ﻿ ﻿ FIRST AMENDMENT OF LEASE AGREEMENT (here…" at bounding box center [855, 243] width 616 height 135
click at [983, 310] on span "﻿ and MD [PERSON_NAME] and [PERSON_NAME][DEMOGRAPHIC_DATA], i﻿ndividuals, joint…" at bounding box center [856, 285] width 619 height 50
click at [852, 328] on p "﻿" at bounding box center [855, 319] width 616 height 17
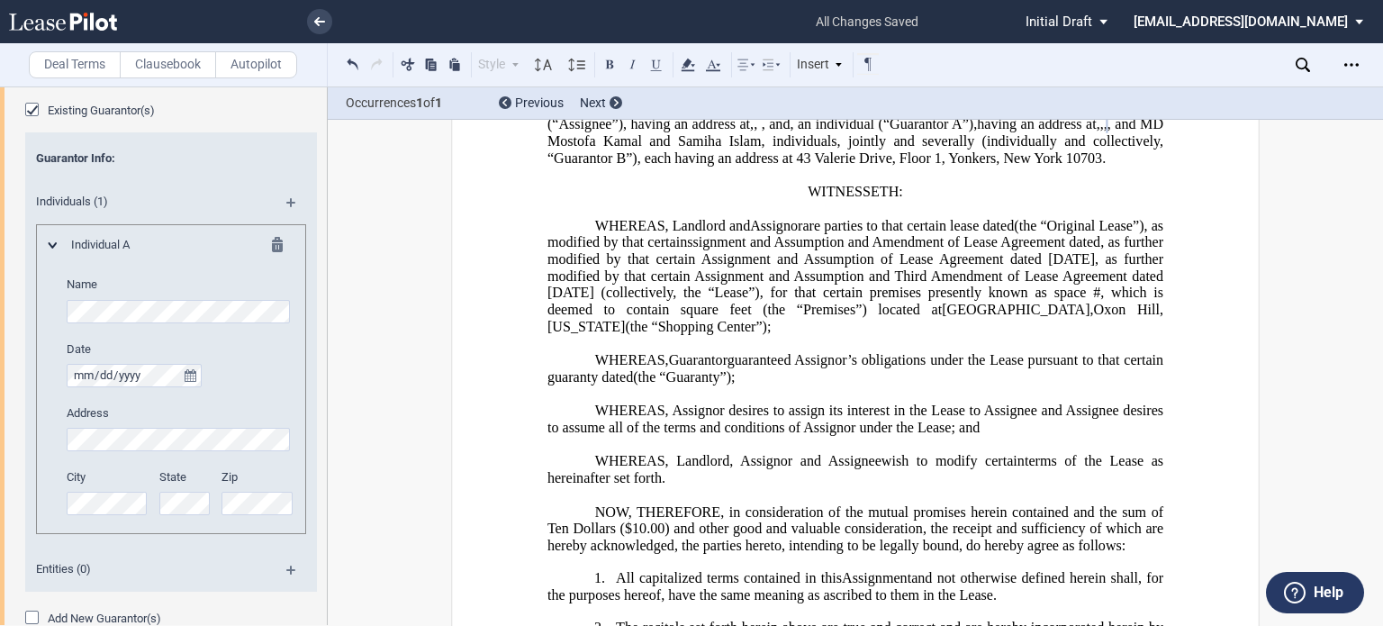
scroll to position [227, 0]
click at [738, 384] on span "guaranteed Assignor’s obligations under the Lease pursuant to that certain guar…" at bounding box center [856, 368] width 619 height 32
click at [762, 385] on span "(the “Guaranty" at bounding box center [719, 377] width 86 height 16
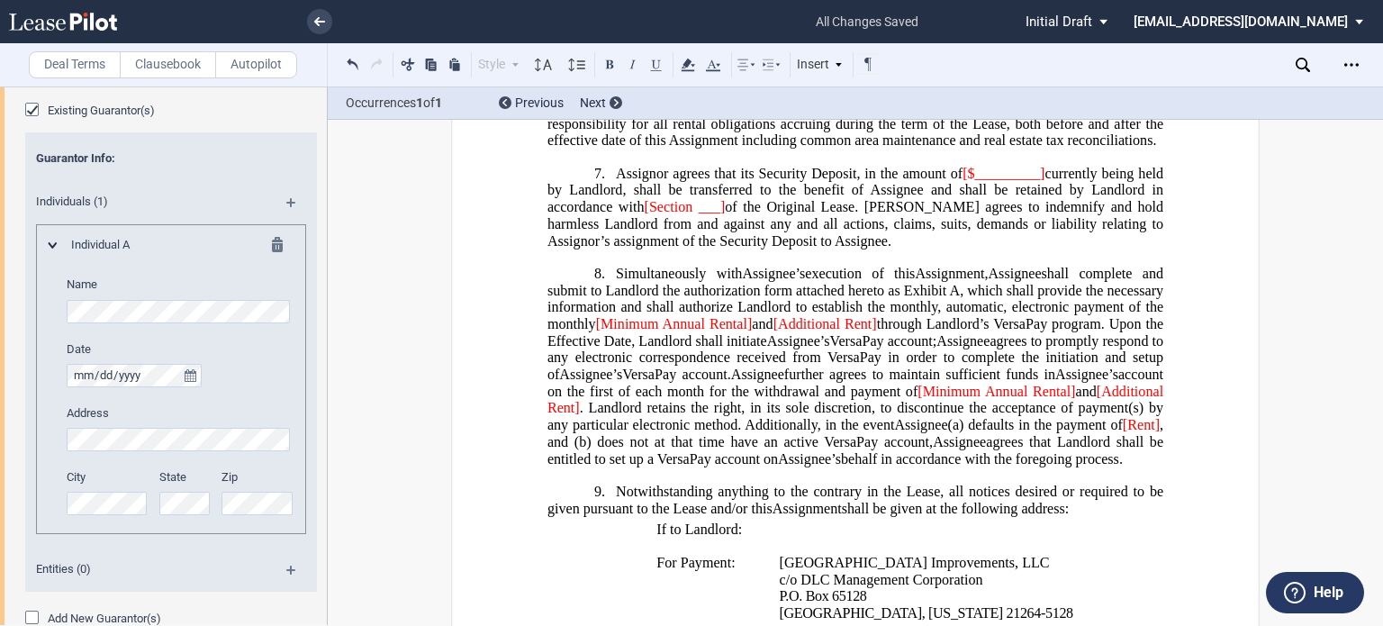
scroll to position [1175, 0]
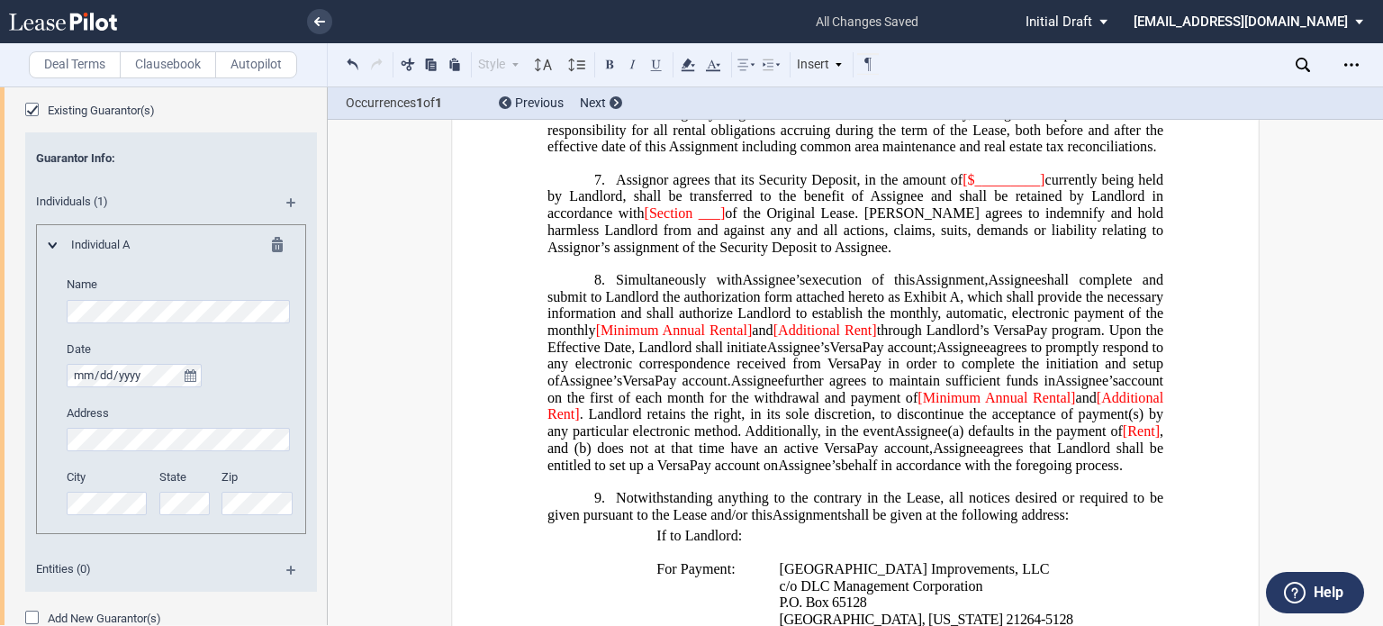
click at [904, 187] on span "Assignor agrees that its Security Deposit, in the amount of" at bounding box center [789, 179] width 347 height 16
drag, startPoint x: 1043, startPoint y: 233, endPoint x: 966, endPoint y: 237, distance: 77.5
click at [966, 237] on span "Assignor agrees that its Security Deposit, in the amount of [$_________] curren…" at bounding box center [856, 212] width 619 height 83
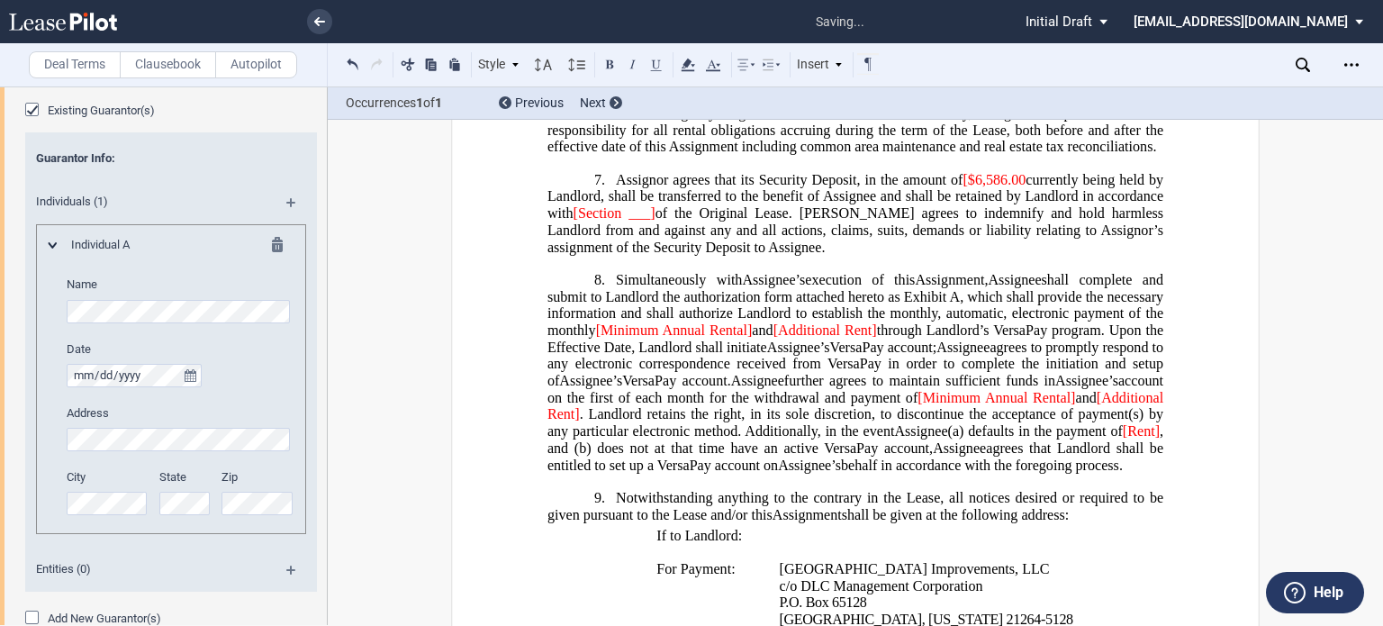
click at [962, 187] on span "[$﻿6,586.00" at bounding box center [993, 179] width 63 height 16
click at [652, 255] on span "of the Original Lease. [PERSON_NAME] agrees to indemnify and hold harmless Land…" at bounding box center [856, 230] width 619 height 50
click at [580, 221] on span "[Section" at bounding box center [597, 213] width 49 height 16
